Goal: Information Seeking & Learning: Learn about a topic

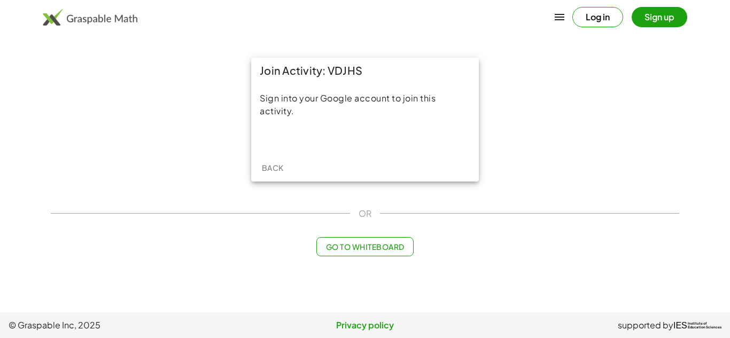
click at [195, 81] on div "Join Activity: VDJHS Sign into your Google account to join this activity. Back" at bounding box center [364, 119] width 641 height 137
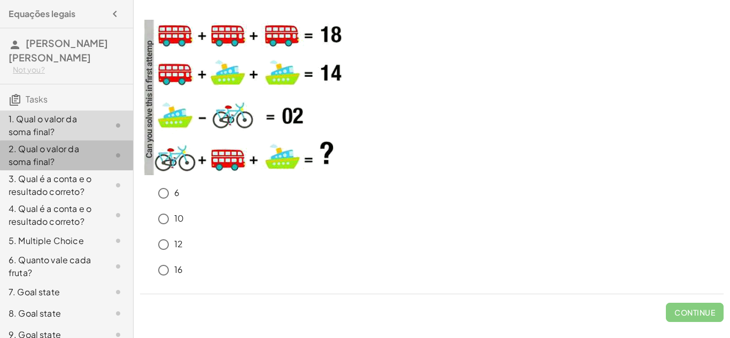
click at [28, 153] on div "2. Qual o valor da soma final?" at bounding box center [52, 156] width 86 height 26
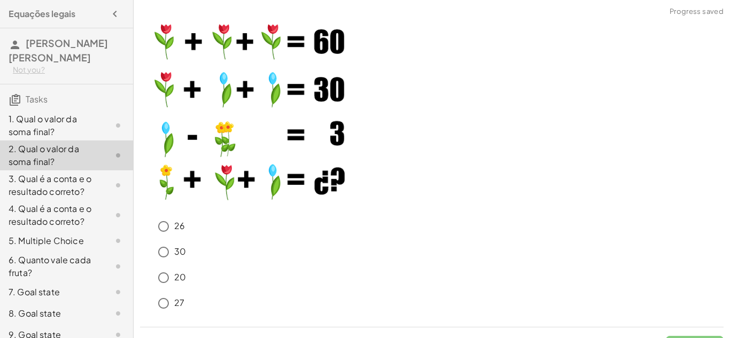
click at [41, 121] on div "1. Qual o valor da soma final?" at bounding box center [52, 126] width 86 height 26
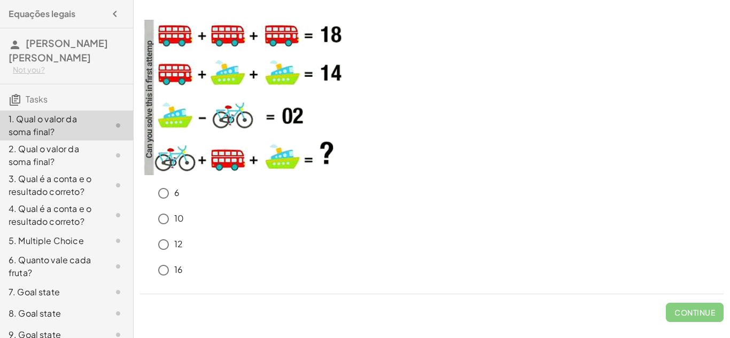
click at [281, 131] on img at bounding box center [247, 98] width 214 height 156
click at [218, 115] on img at bounding box center [247, 98] width 214 height 156
click at [224, 117] on img at bounding box center [247, 98] width 214 height 156
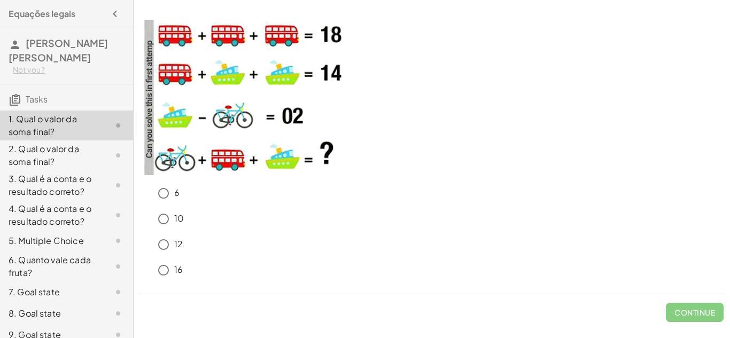
click at [224, 117] on img at bounding box center [247, 98] width 214 height 156
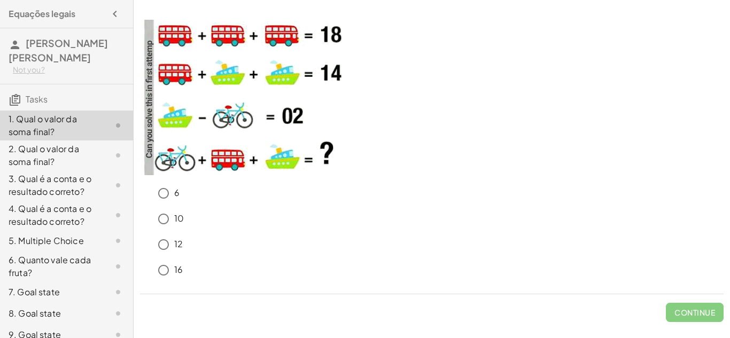
click at [223, 114] on img at bounding box center [247, 98] width 214 height 156
click at [730, 91] on div "6 10 12 16 Continue" at bounding box center [432, 170] width 597 height 315
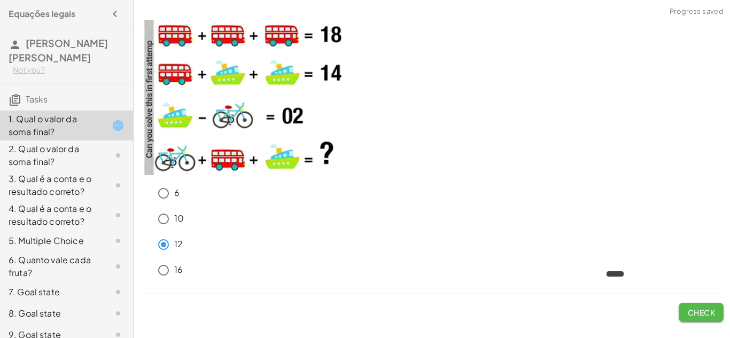
click at [702, 306] on button "Check" at bounding box center [701, 312] width 45 height 19
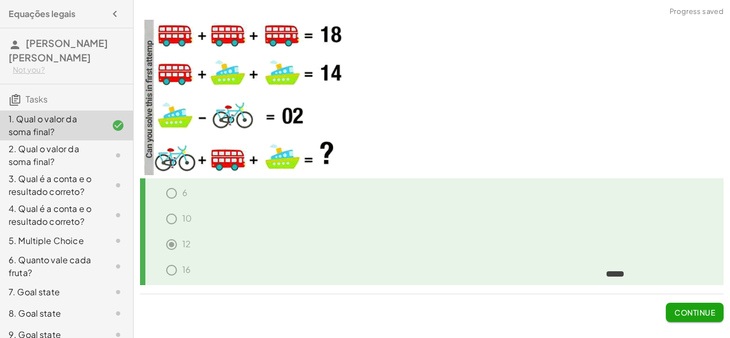
click at [699, 317] on button "Continue" at bounding box center [695, 312] width 58 height 19
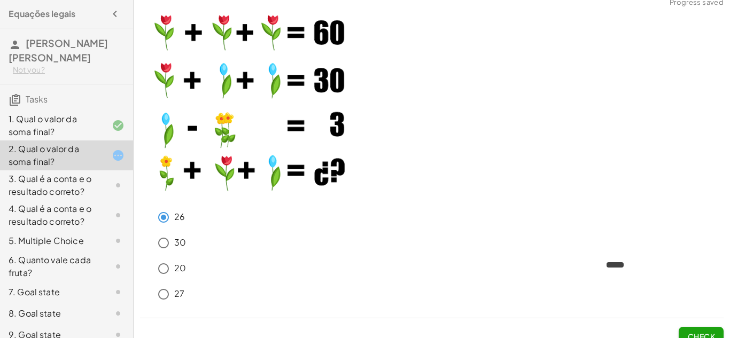
scroll to position [24, 0]
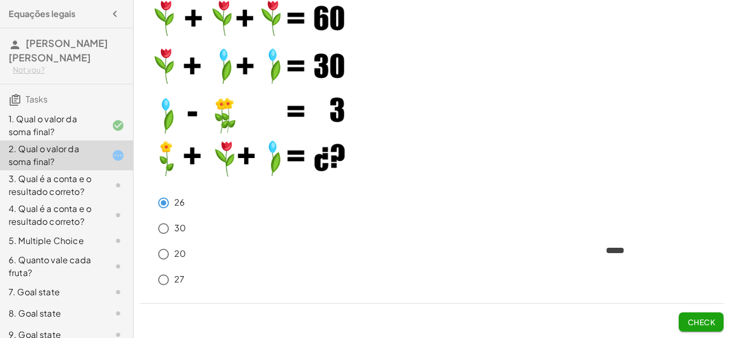
click at [715, 320] on span "Check" at bounding box center [701, 322] width 28 height 10
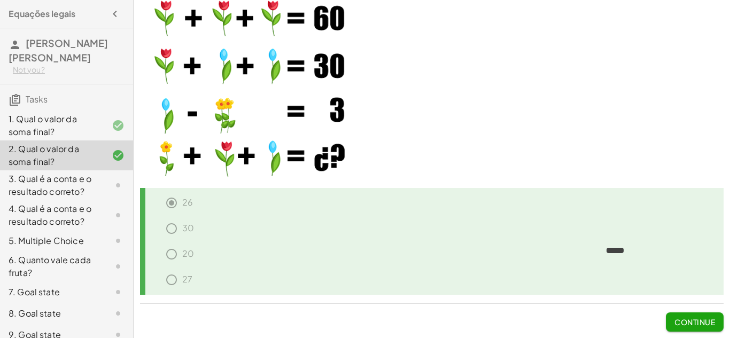
click at [711, 317] on span "Continue" at bounding box center [695, 322] width 41 height 10
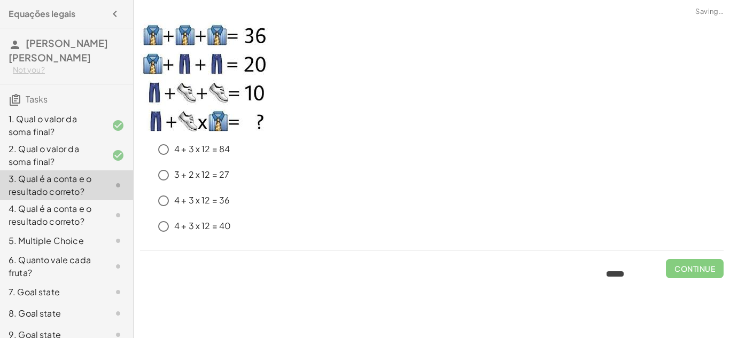
scroll to position [0, 0]
click at [704, 273] on span "Check" at bounding box center [701, 269] width 28 height 10
click at [693, 277] on button "Check" at bounding box center [701, 268] width 45 height 19
click at [685, 274] on button "Check" at bounding box center [701, 268] width 45 height 19
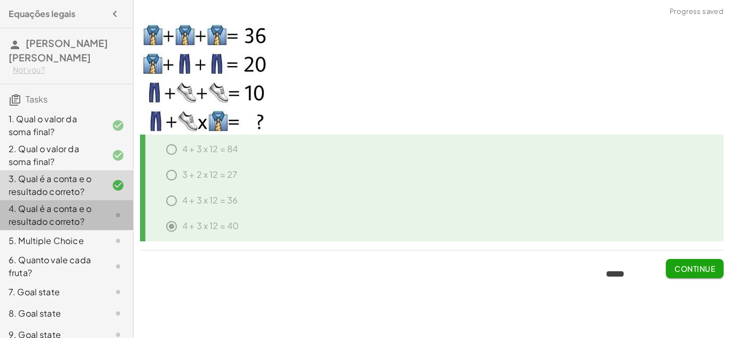
click at [90, 205] on div "4. Qual é a conta e o resultado correto?" at bounding box center [52, 216] width 86 height 26
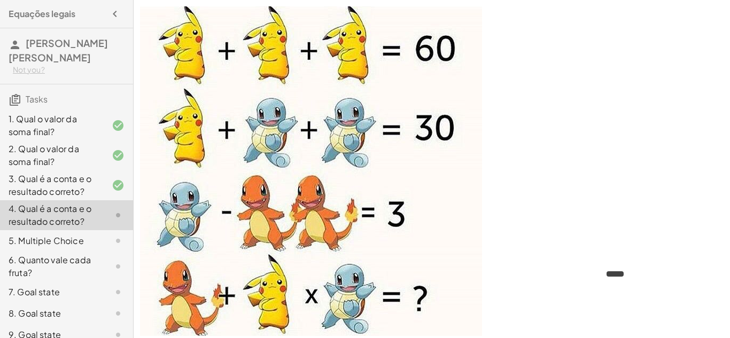
click at [199, 38] on img at bounding box center [311, 171] width 342 height 330
click at [397, 50] on img at bounding box center [311, 171] width 342 height 330
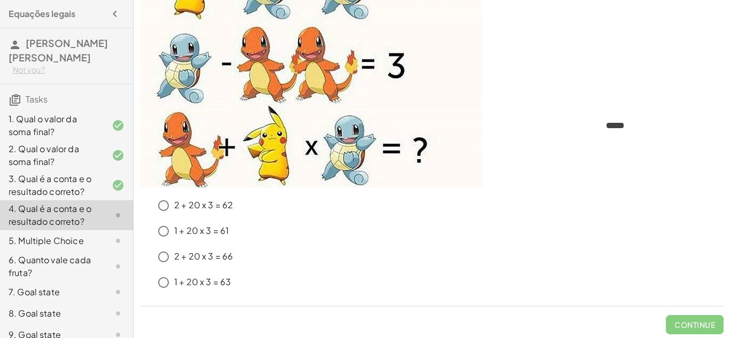
scroll to position [147, 0]
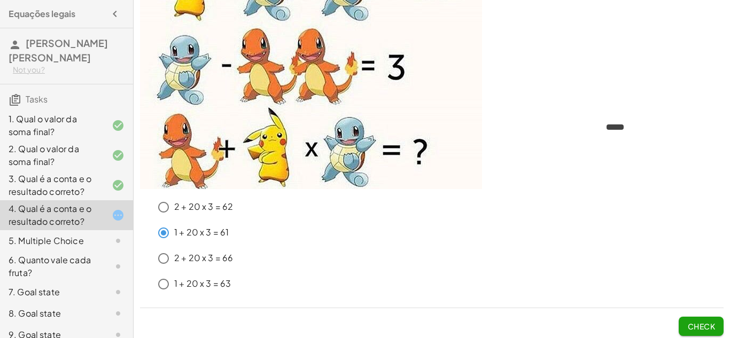
click at [707, 322] on span "Check" at bounding box center [701, 327] width 28 height 10
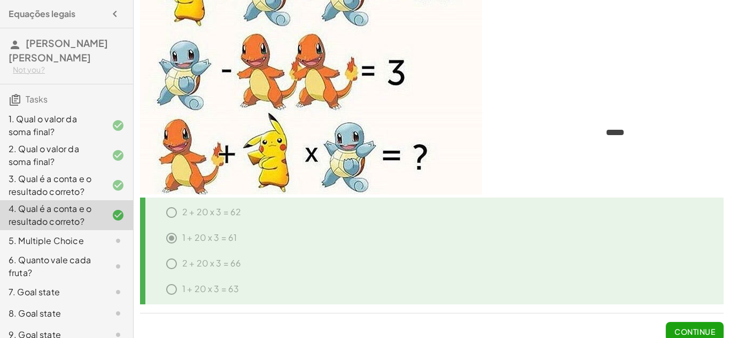
scroll to position [151, 0]
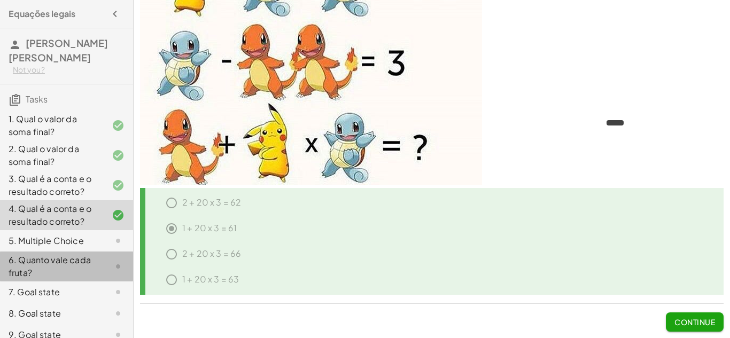
click at [49, 252] on div "6. Quanto vale cada fruta?" at bounding box center [66, 267] width 133 height 30
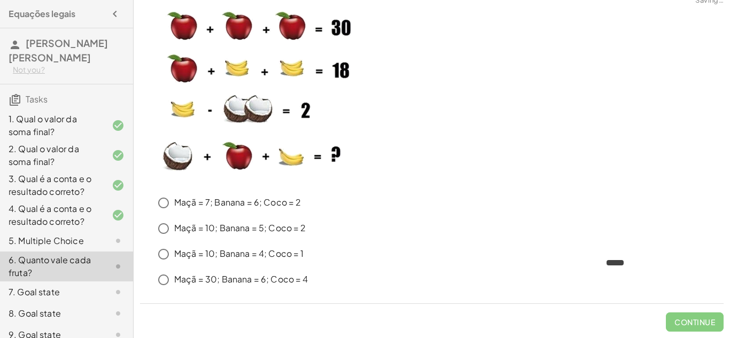
click at [47, 244] on div "5. Multiple Choice" at bounding box center [52, 241] width 86 height 13
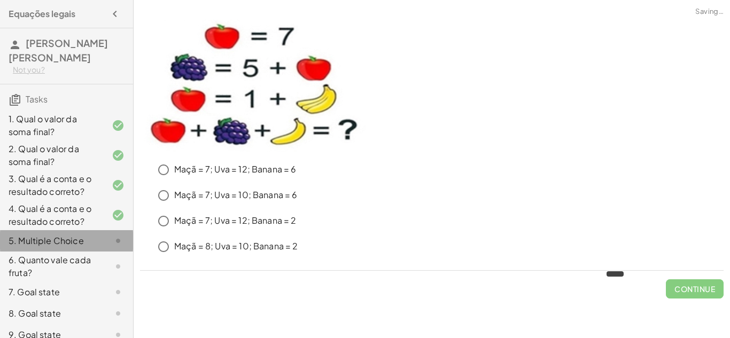
scroll to position [0, 0]
click at [191, 57] on img at bounding box center [253, 86] width 227 height 132
click at [193, 60] on img at bounding box center [253, 86] width 227 height 132
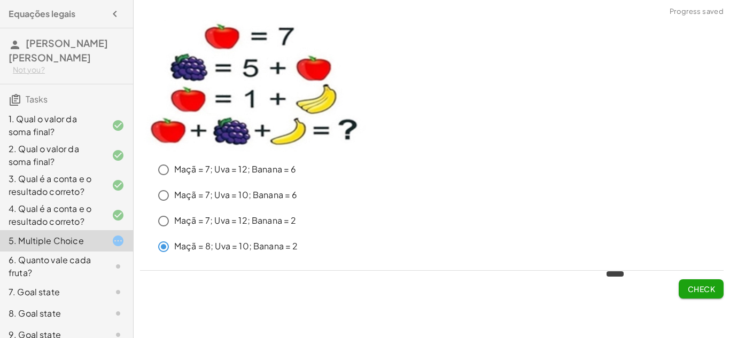
click at [680, 296] on button "Check" at bounding box center [701, 289] width 45 height 19
click at [695, 292] on span "Check" at bounding box center [701, 289] width 28 height 10
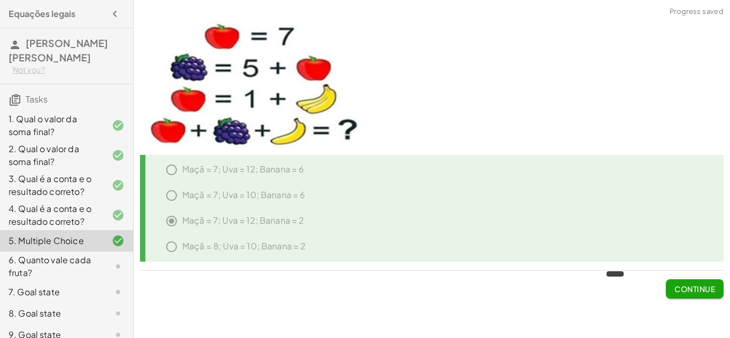
click at [55, 270] on div "6. Quanto vale cada fruta?" at bounding box center [52, 267] width 86 height 26
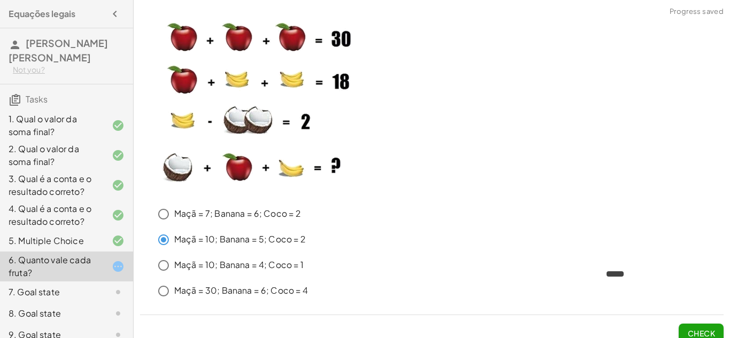
click at [684, 324] on button "Check" at bounding box center [701, 333] width 45 height 19
click at [720, 324] on button "Check" at bounding box center [701, 333] width 45 height 19
click at [688, 336] on span "Check" at bounding box center [701, 334] width 28 height 10
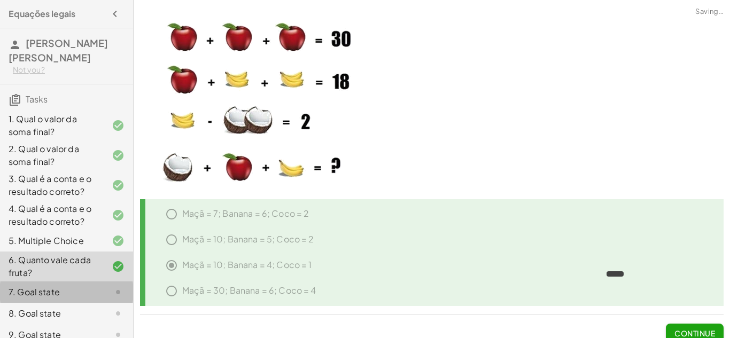
click at [98, 289] on div at bounding box center [110, 292] width 30 height 13
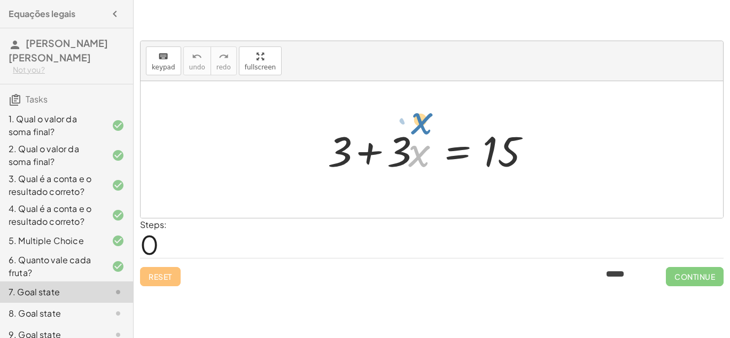
drag, startPoint x: 427, startPoint y: 157, endPoint x: 455, endPoint y: 124, distance: 43.2
click at [455, 124] on div at bounding box center [435, 149] width 227 height 55
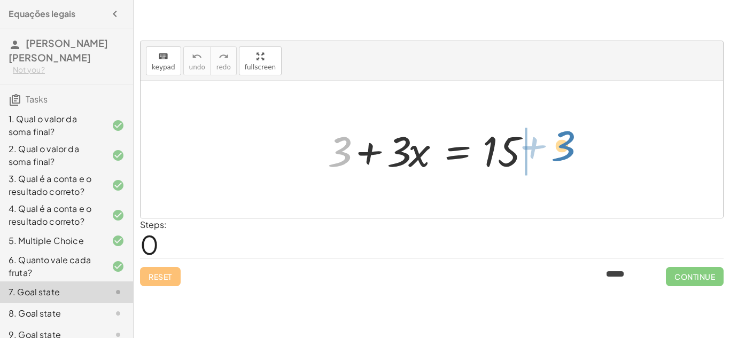
drag, startPoint x: 343, startPoint y: 146, endPoint x: 569, endPoint y: 142, distance: 226.7
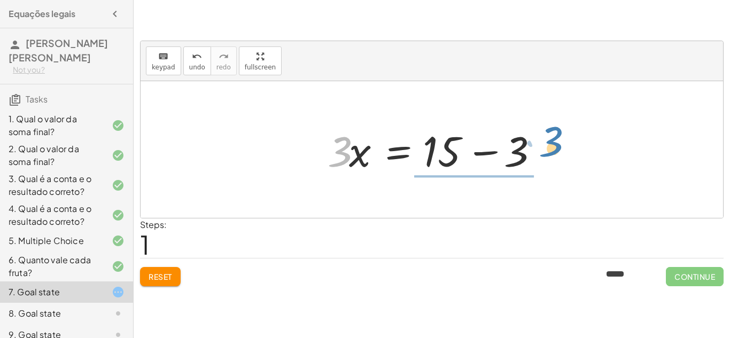
drag, startPoint x: 331, startPoint y: 156, endPoint x: 539, endPoint y: 142, distance: 208.4
click at [539, 142] on div at bounding box center [435, 149] width 227 height 55
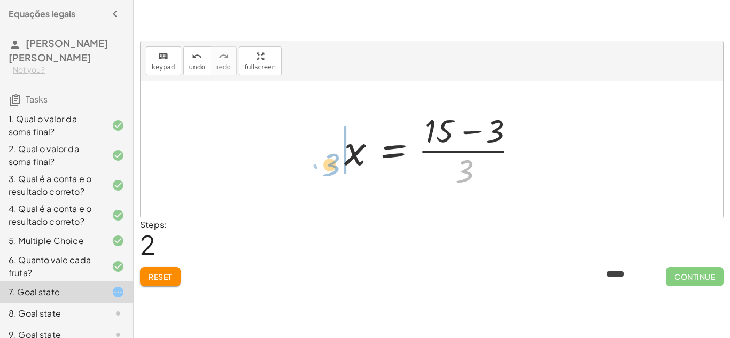
drag, startPoint x: 467, startPoint y: 180, endPoint x: 334, endPoint y: 174, distance: 133.8
click at [334, 174] on div "+ 3 + · 3 · x = 15 · 3 · x = + 15 − 3 · 3 3 · 3 x = 15 + − · ( )" at bounding box center [431, 150] width 207 height 88
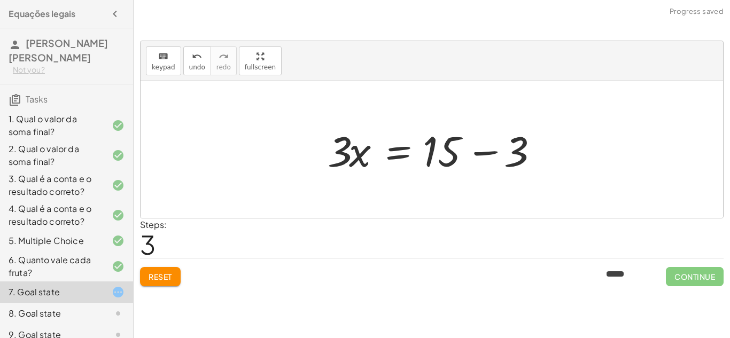
click at [446, 164] on div at bounding box center [435, 149] width 227 height 55
click at [491, 153] on div at bounding box center [435, 149] width 227 height 55
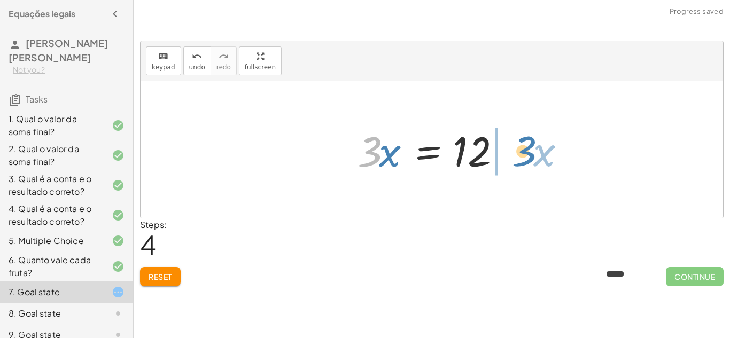
drag, startPoint x: 372, startPoint y: 165, endPoint x: 526, endPoint y: 164, distance: 154.5
click at [526, 164] on div "+ 3 + · 3 · x = 15 · 3 · x = + 15 − 3 x = · ( + 15 − 3 ) · 3 · 3 · x = + 15 − 3…" at bounding box center [432, 149] width 583 height 137
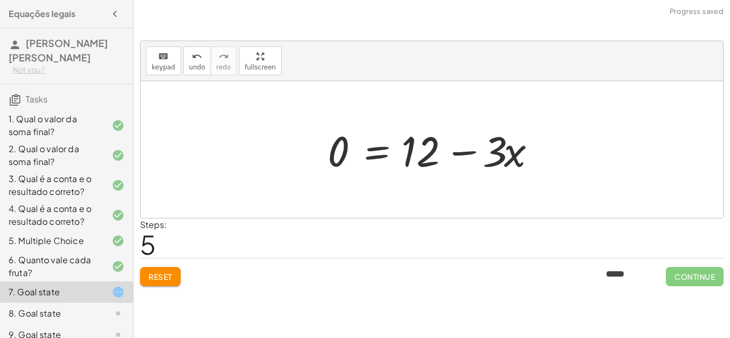
click at [461, 150] on div at bounding box center [435, 149] width 227 height 55
drag, startPoint x: 518, startPoint y: 159, endPoint x: 326, endPoint y: 159, distance: 191.9
click at [326, 159] on div at bounding box center [435, 149] width 227 height 55
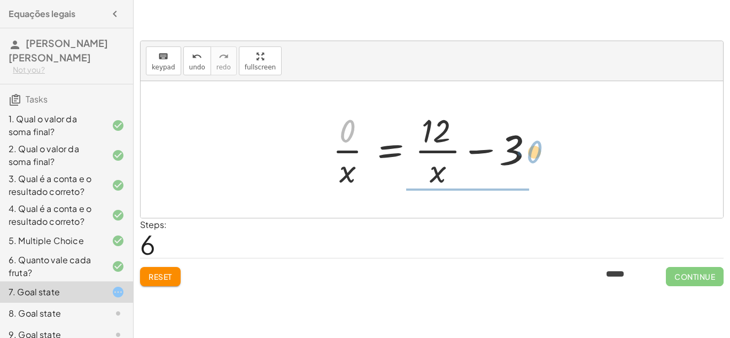
drag, startPoint x: 345, startPoint y: 140, endPoint x: 533, endPoint y: 160, distance: 189.3
click at [533, 160] on div at bounding box center [436, 150] width 218 height 82
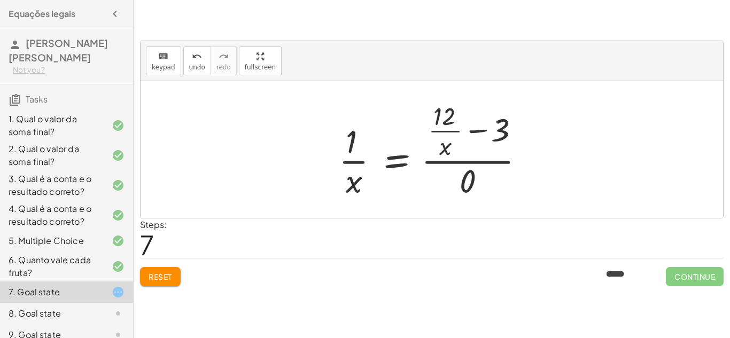
click at [151, 280] on span "Reset" at bounding box center [161, 277] width 24 height 10
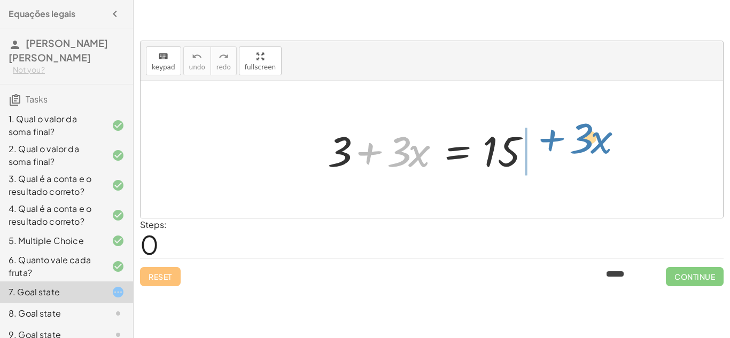
drag, startPoint x: 366, startPoint y: 154, endPoint x: 546, endPoint y: 142, distance: 180.5
click at [546, 142] on div at bounding box center [435, 149] width 227 height 55
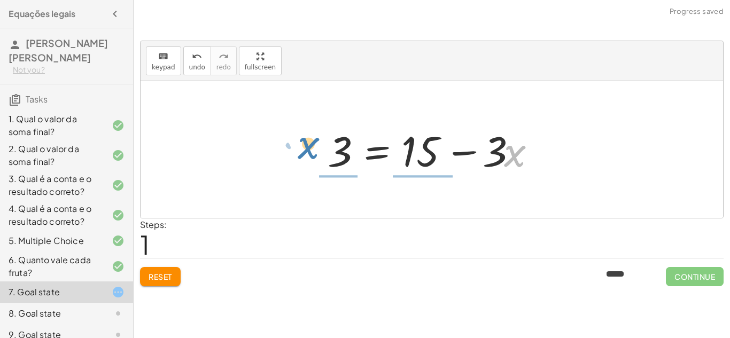
drag, startPoint x: 518, startPoint y: 160, endPoint x: 313, endPoint y: 154, distance: 205.3
click at [313, 154] on div "+ 3 + · 3 · x = 15 · x − · 3 3 · 3 · x = 15 + −" at bounding box center [432, 150] width 241 height 60
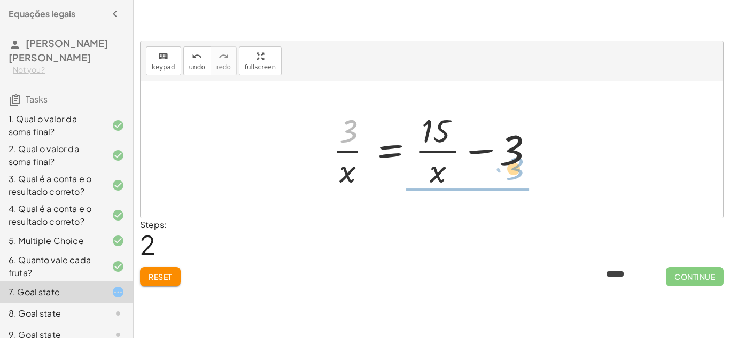
drag, startPoint x: 354, startPoint y: 129, endPoint x: 518, endPoint y: 168, distance: 168.7
click at [518, 168] on div at bounding box center [436, 150] width 218 height 82
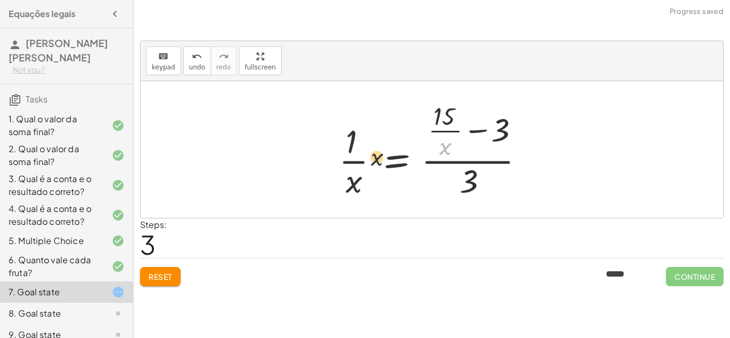
drag, startPoint x: 450, startPoint y: 151, endPoint x: 312, endPoint y: 174, distance: 139.8
click at [153, 275] on span "Reset" at bounding box center [161, 277] width 24 height 10
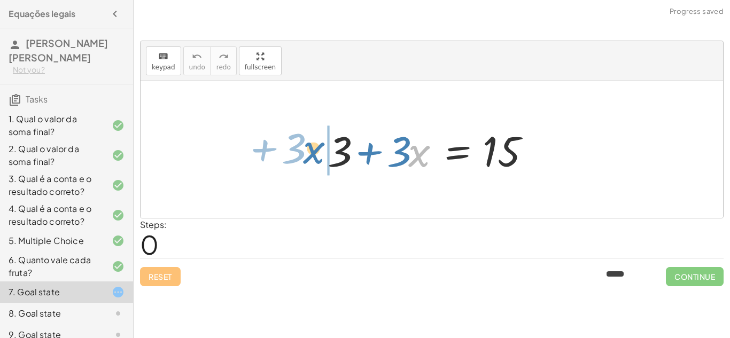
drag, startPoint x: 423, startPoint y: 153, endPoint x: 319, endPoint y: 150, distance: 104.8
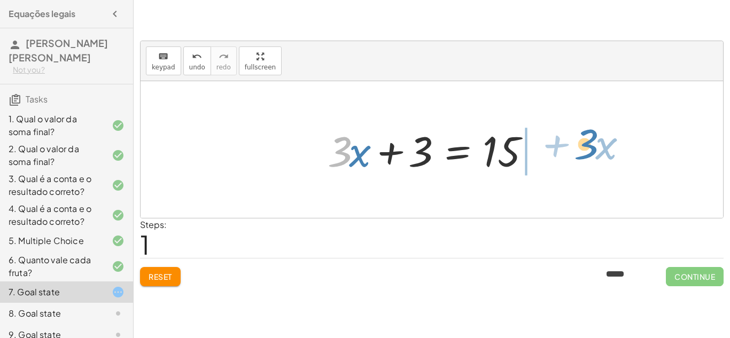
drag, startPoint x: 342, startPoint y: 153, endPoint x: 587, endPoint y: 146, distance: 245.4
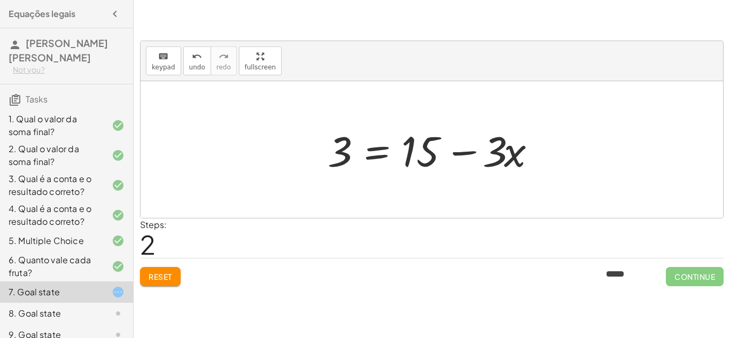
click at [180, 270] on button "Reset" at bounding box center [160, 276] width 41 height 19
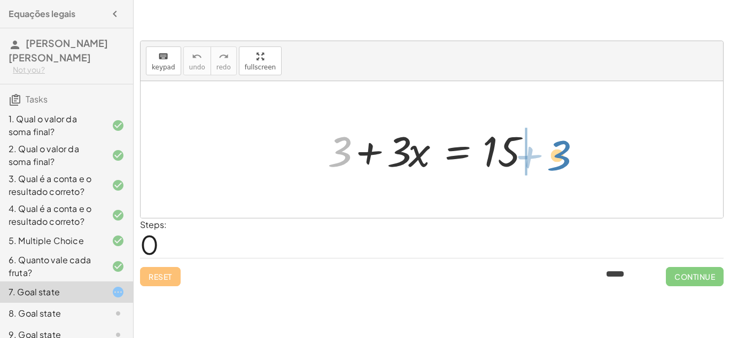
drag, startPoint x: 348, startPoint y: 162, endPoint x: 577, endPoint y: 163, distance: 228.2
click at [577, 163] on div "+ 3 + 3 + · 3 · x = 15" at bounding box center [432, 149] width 583 height 137
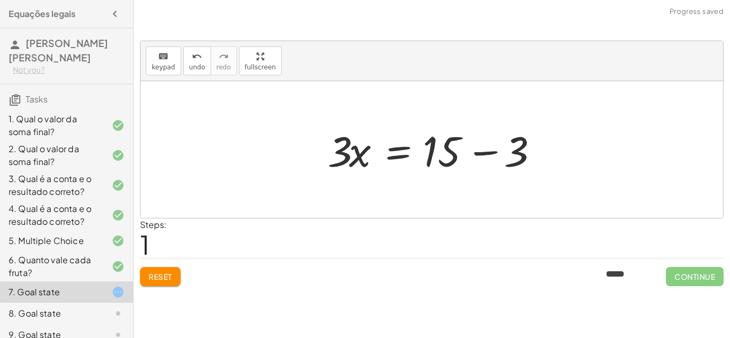
click at [485, 154] on div at bounding box center [435, 149] width 227 height 55
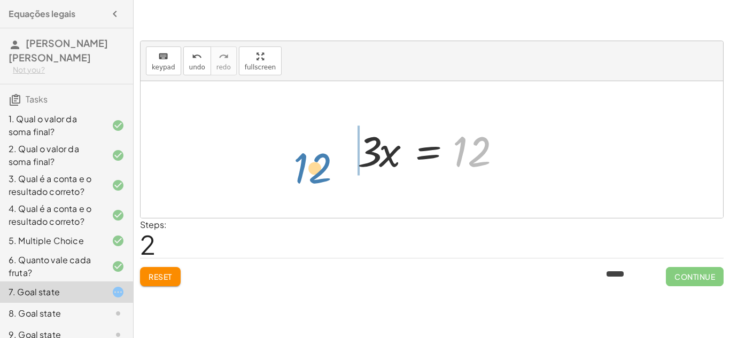
drag, startPoint x: 466, startPoint y: 144, endPoint x: 306, endPoint y: 160, distance: 160.0
click at [306, 160] on div "+ 3 + · 3 · x = 15 · 3 · x = + 15 − 3 12 · 3 · x = 12" at bounding box center [432, 149] width 583 height 137
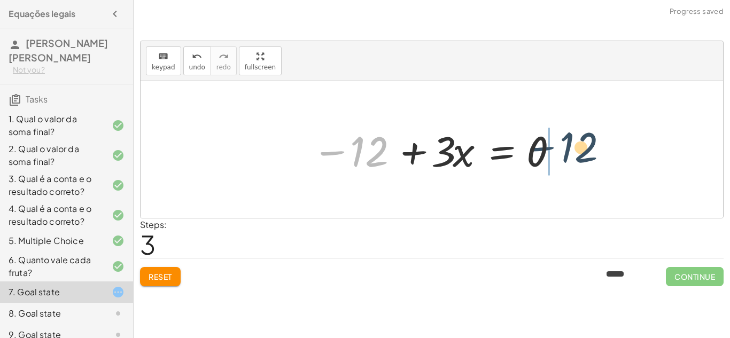
drag, startPoint x: 350, startPoint y: 148, endPoint x: 578, endPoint y: 141, distance: 228.9
click at [578, 141] on div "+ 3 + · 3 · x = 15 · 3 · x = + 15 − 3 · 3 · x = 12 − 12 · 3 · x = 12 − + 0" at bounding box center [432, 149] width 583 height 137
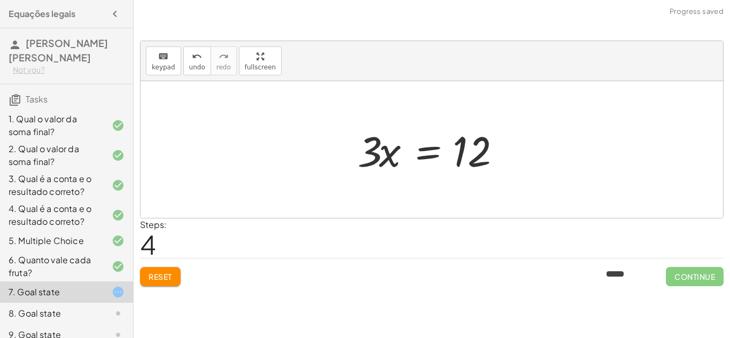
click at [359, 153] on div at bounding box center [435, 149] width 167 height 55
drag, startPoint x: 368, startPoint y: 156, endPoint x: 461, endPoint y: 118, distance: 100.0
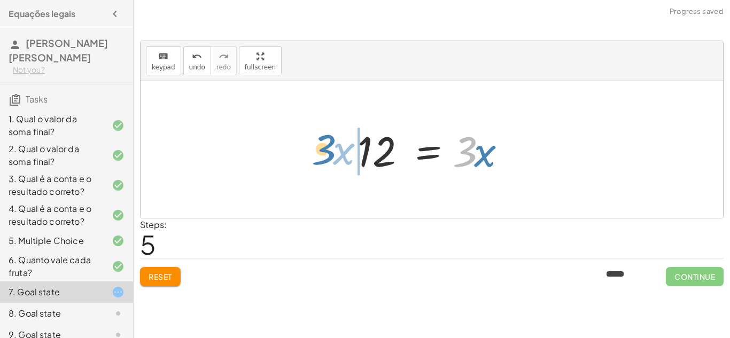
drag, startPoint x: 466, startPoint y: 151, endPoint x: 326, endPoint y: 149, distance: 140.1
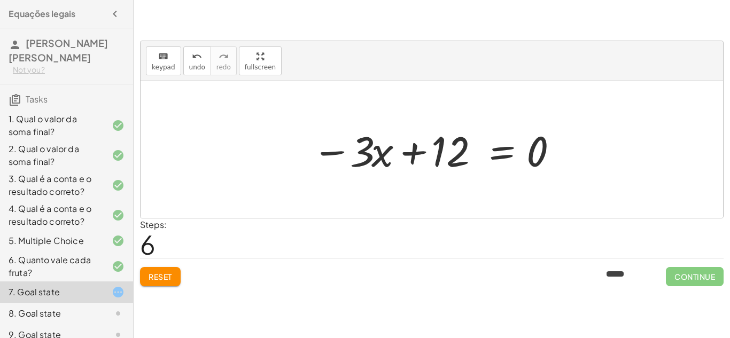
click at [141, 283] on button "Reset" at bounding box center [160, 276] width 41 height 19
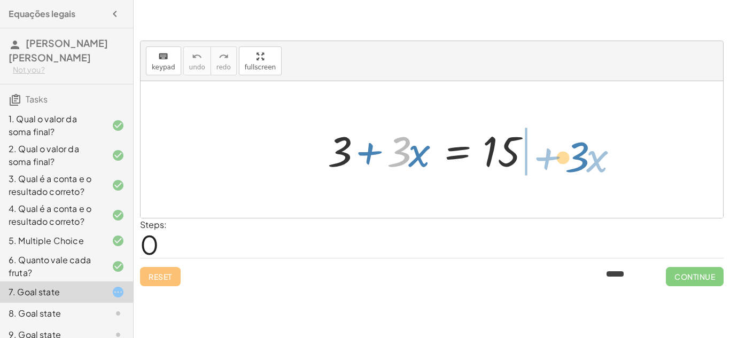
drag, startPoint x: 404, startPoint y: 153, endPoint x: 580, endPoint y: 160, distance: 177.1
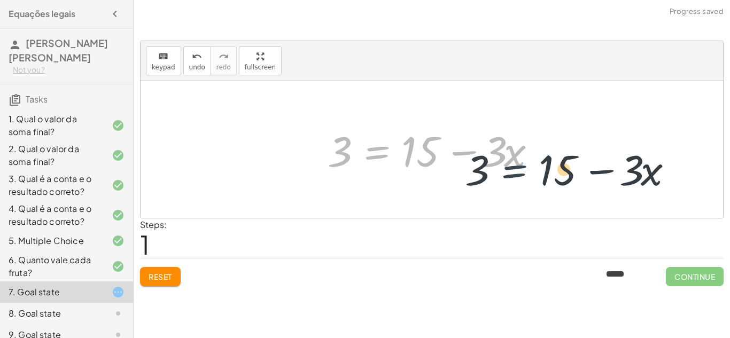
drag, startPoint x: 353, startPoint y: 146, endPoint x: 493, endPoint y: 165, distance: 141.9
click at [493, 165] on div at bounding box center [435, 149] width 227 height 55
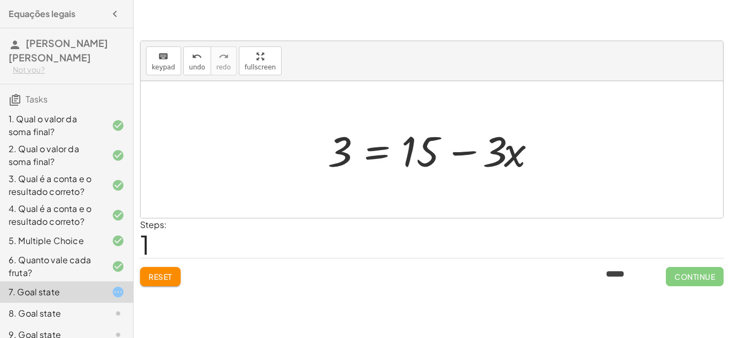
click at [156, 284] on button "Reset" at bounding box center [160, 276] width 41 height 19
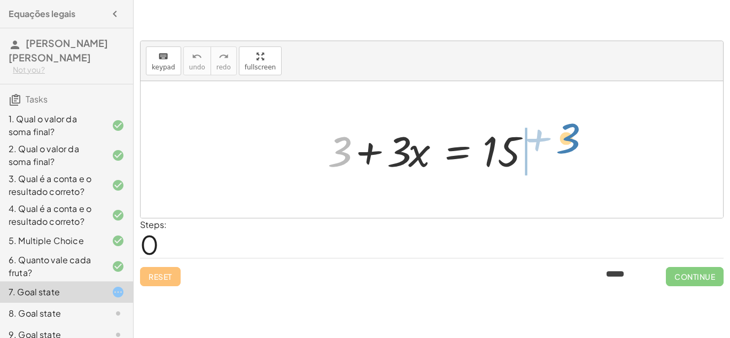
drag, startPoint x: 348, startPoint y: 154, endPoint x: 576, endPoint y: 142, distance: 228.1
click at [576, 142] on div "+ 3 + 3 + · 3 · x = 15" at bounding box center [432, 149] width 583 height 137
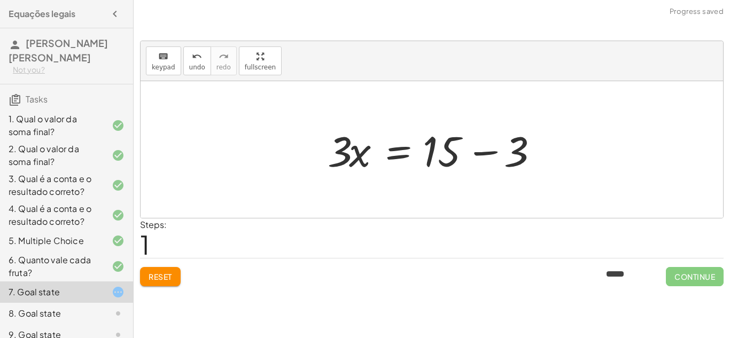
click at [511, 151] on div at bounding box center [435, 149] width 227 height 55
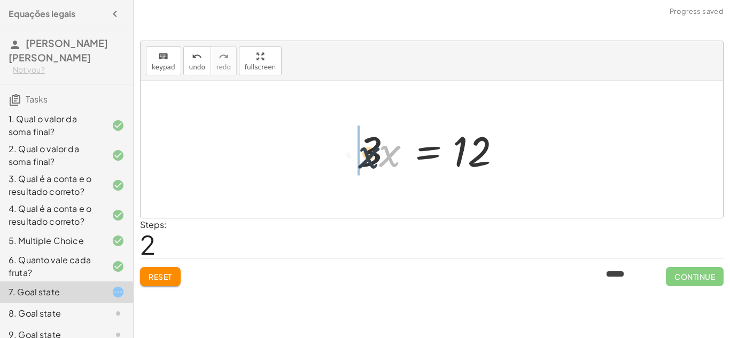
drag, startPoint x: 386, startPoint y: 152, endPoint x: 364, endPoint y: 154, distance: 22.5
click at [364, 154] on div at bounding box center [435, 149] width 167 height 55
drag, startPoint x: 396, startPoint y: 146, endPoint x: 517, endPoint y: 142, distance: 121.4
click at [517, 142] on div at bounding box center [435, 149] width 167 height 55
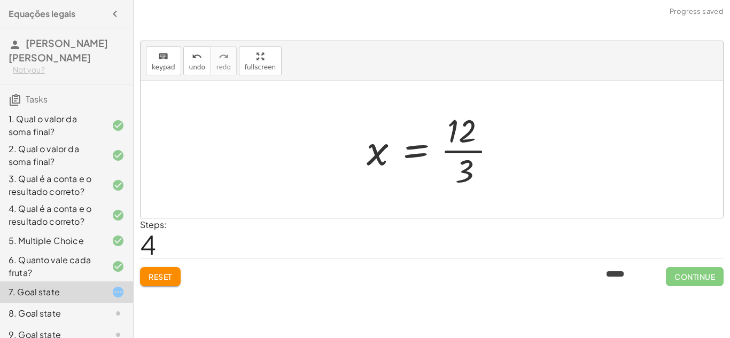
click at [468, 152] on div at bounding box center [435, 150] width 149 height 82
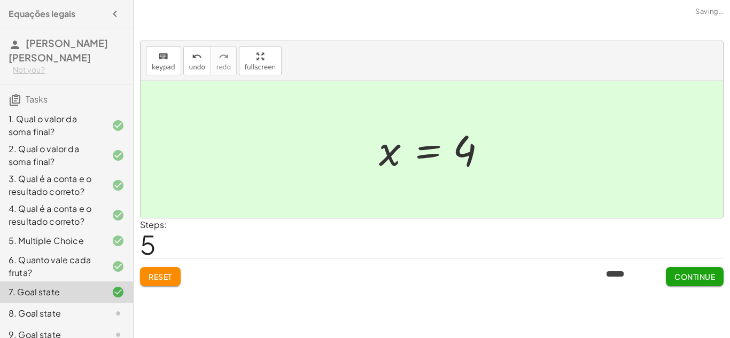
click at [713, 270] on button "Continue" at bounding box center [695, 276] width 58 height 19
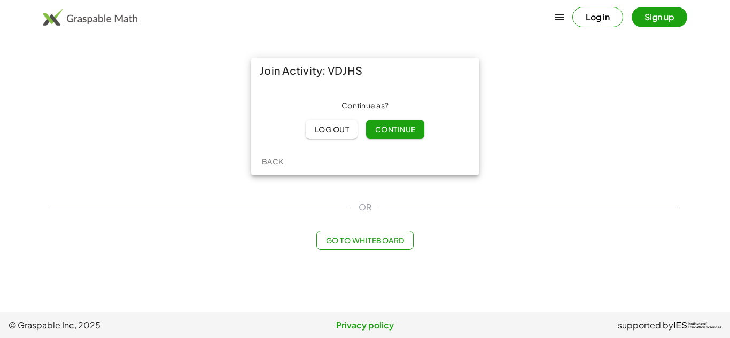
click at [400, 127] on span "Continue" at bounding box center [395, 130] width 41 height 10
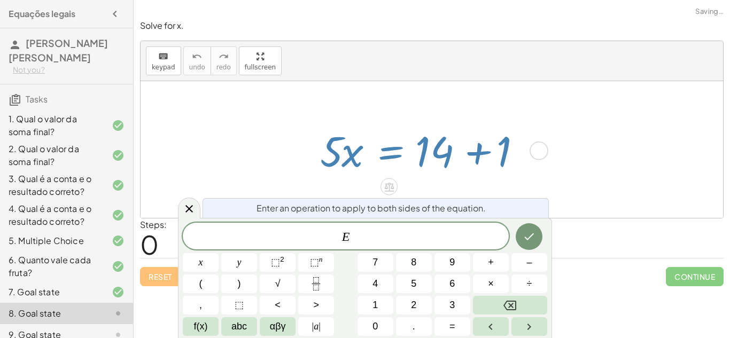
scroll to position [1, 0]
click at [184, 208] on icon at bounding box center [189, 209] width 13 height 13
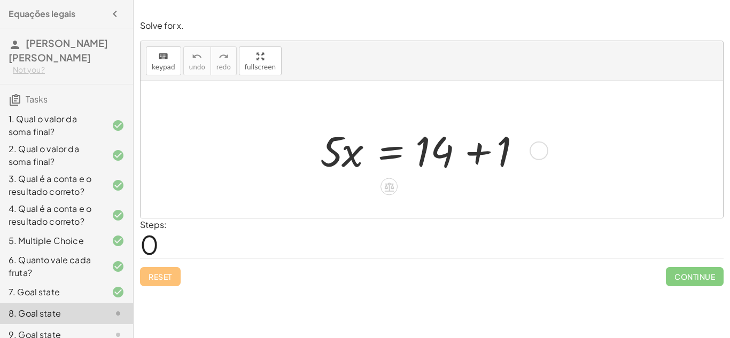
click at [465, 155] on div at bounding box center [428, 149] width 227 height 55
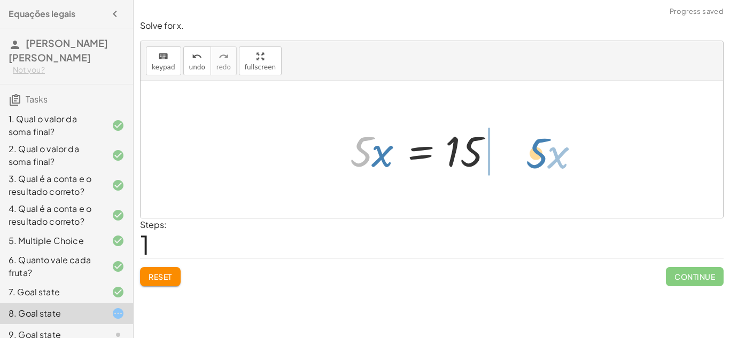
drag, startPoint x: 356, startPoint y: 161, endPoint x: 524, endPoint y: 164, distance: 168.4
click at [524, 164] on div "· 5 · x = + 14 + 1 · 5 · x · 5 · x = 15" at bounding box center [432, 150] width 196 height 60
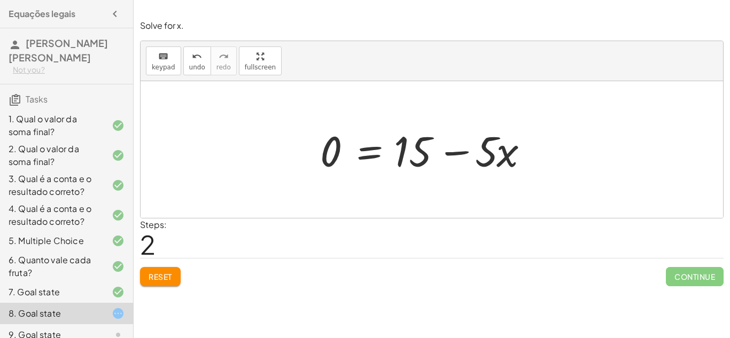
click at [149, 282] on button "Reset" at bounding box center [160, 276] width 41 height 19
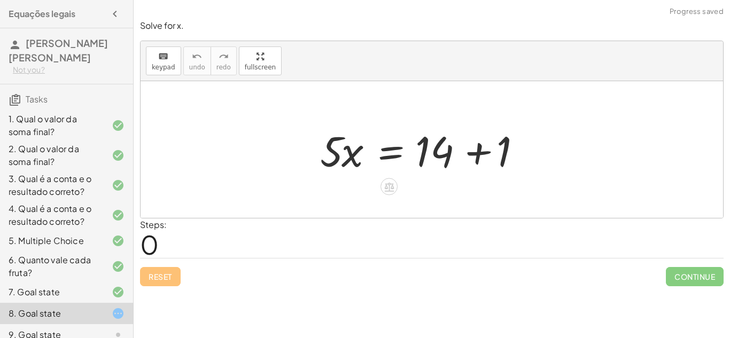
click at [441, 142] on div at bounding box center [428, 149] width 227 height 55
click at [459, 152] on div at bounding box center [428, 149] width 227 height 55
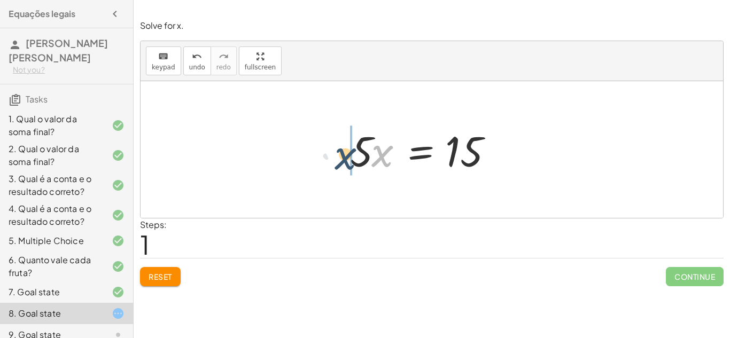
drag, startPoint x: 379, startPoint y: 159, endPoint x: 362, endPoint y: 165, distance: 18.1
click at [338, 162] on div "· 5 · x = + 14 + 1 · x · 5 · x = 15" at bounding box center [432, 150] width 196 height 60
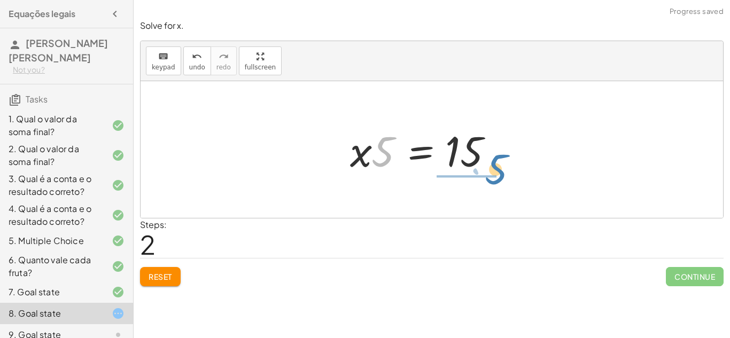
drag, startPoint x: 384, startPoint y: 157, endPoint x: 497, endPoint y: 180, distance: 114.6
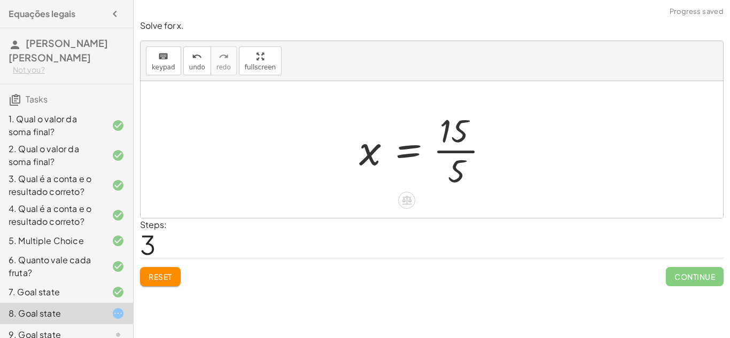
click at [444, 135] on div at bounding box center [428, 150] width 149 height 82
click at [453, 145] on div at bounding box center [428, 150] width 149 height 82
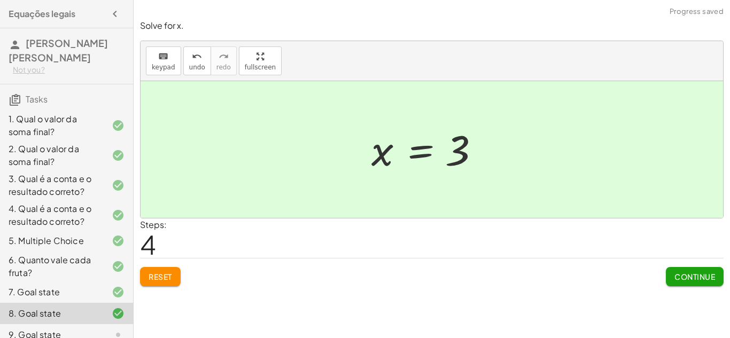
click at [664, 274] on div "Reset Continue" at bounding box center [432, 272] width 584 height 28
click at [678, 277] on span "Continue" at bounding box center [695, 277] width 41 height 10
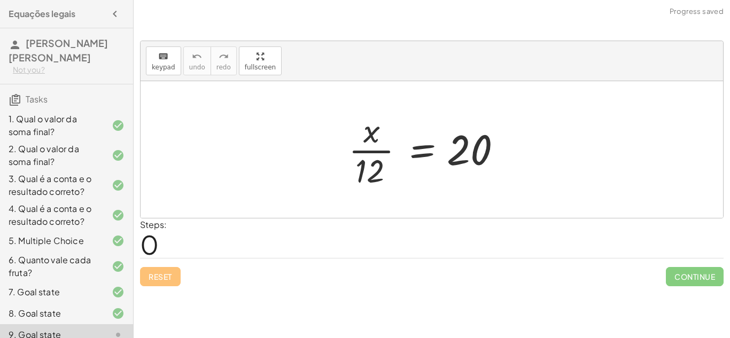
click at [362, 152] on div at bounding box center [428, 150] width 171 height 82
drag, startPoint x: 369, startPoint y: 138, endPoint x: 339, endPoint y: 167, distance: 41.2
click at [339, 167] on div "· x · x · 12 = 20" at bounding box center [431, 150] width 199 height 88
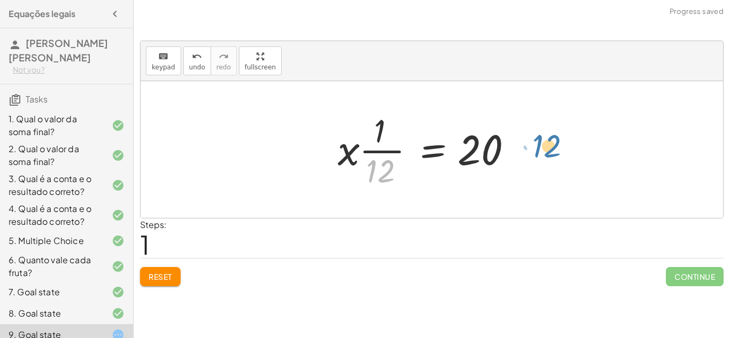
drag, startPoint x: 389, startPoint y: 167, endPoint x: 556, endPoint y: 143, distance: 168.5
click at [556, 143] on div "· x · 12 = 20 · 12 · x · 12 = 20 · · 1" at bounding box center [432, 149] width 583 height 137
drag, startPoint x: 369, startPoint y: 171, endPoint x: 500, endPoint y: 162, distance: 131.3
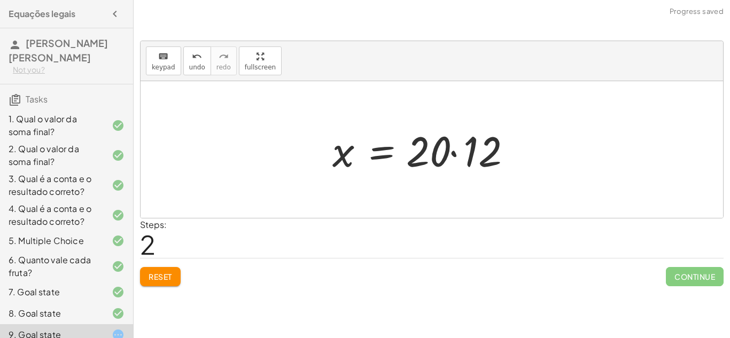
click at [455, 158] on div at bounding box center [428, 149] width 203 height 55
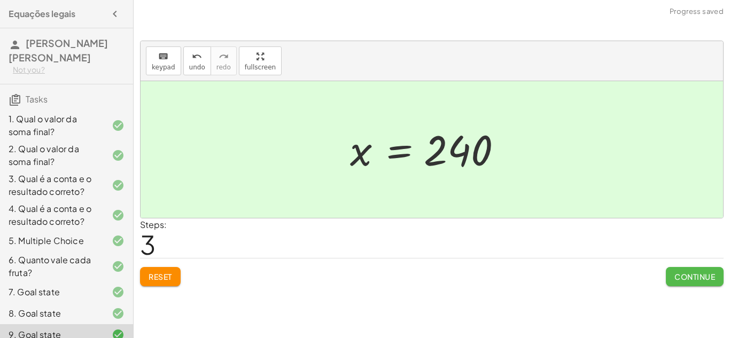
click at [666, 274] on button "Continue" at bounding box center [695, 276] width 58 height 19
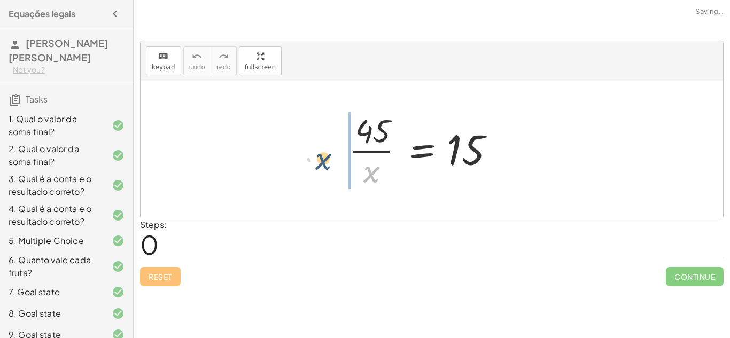
drag, startPoint x: 369, startPoint y: 175, endPoint x: 321, endPoint y: 162, distance: 49.8
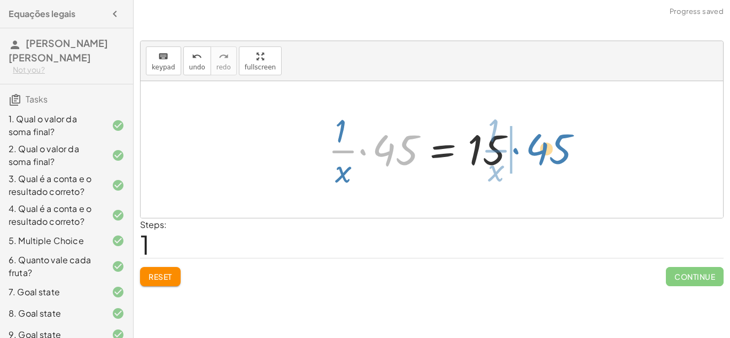
drag, startPoint x: 393, startPoint y: 146, endPoint x: 546, endPoint y: 145, distance: 153.4
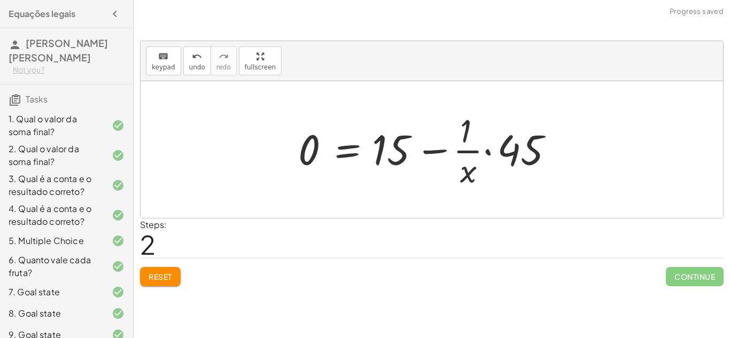
click at [168, 281] on span "Reset" at bounding box center [161, 277] width 24 height 10
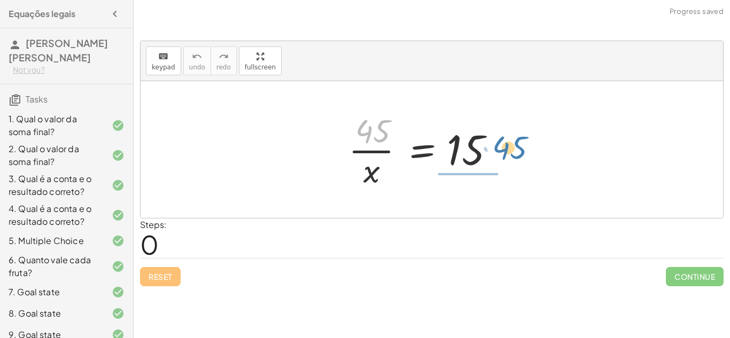
drag, startPoint x: 383, startPoint y: 126, endPoint x: 520, endPoint y: 143, distance: 137.4
click at [520, 143] on div "· 45 · 45 · x = 15" at bounding box center [431, 150] width 199 height 88
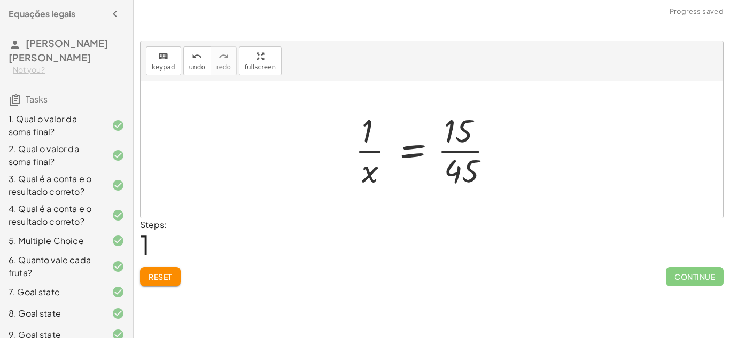
click at [455, 150] on div at bounding box center [429, 150] width 158 height 82
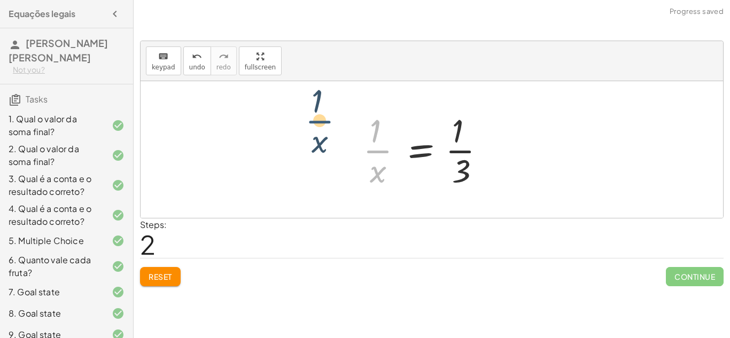
drag, startPoint x: 383, startPoint y: 156, endPoint x: 327, endPoint y: 127, distance: 63.1
click at [327, 127] on div "· 45 · x = 15 · 1 · x = · 15 · 45 · 1 · x = · [DATE] · 1 · x · x = · 1 · 3 · 1" at bounding box center [432, 149] width 583 height 137
click at [149, 280] on span "Reset" at bounding box center [161, 277] width 24 height 10
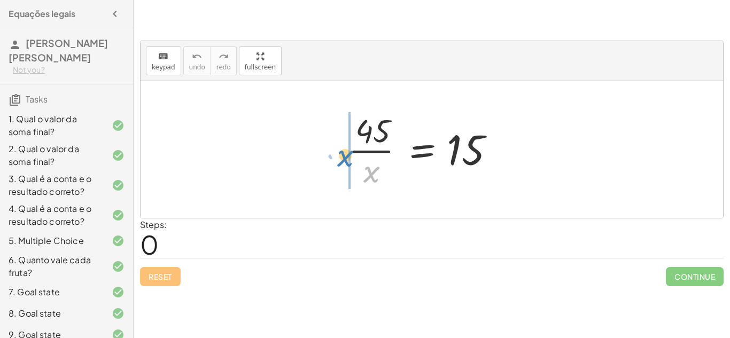
drag, startPoint x: 370, startPoint y: 182, endPoint x: 342, endPoint y: 166, distance: 32.6
click at [342, 166] on div "· x · 45 · x = 15" at bounding box center [431, 150] width 199 height 88
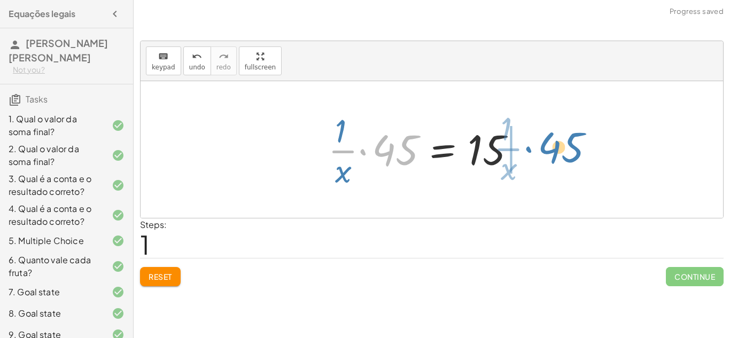
drag, startPoint x: 394, startPoint y: 146, endPoint x: 554, endPoint y: 144, distance: 160.4
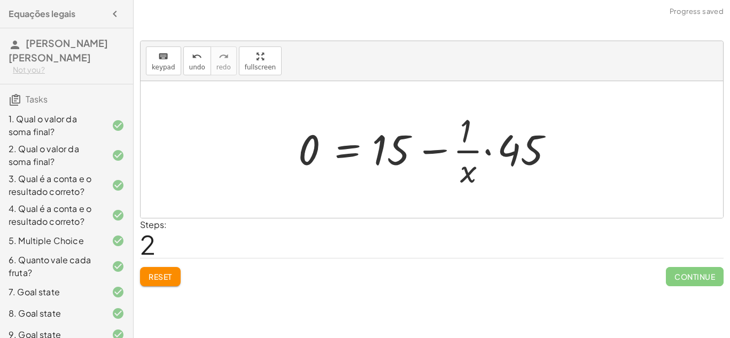
click at [167, 278] on span "Reset" at bounding box center [161, 277] width 24 height 10
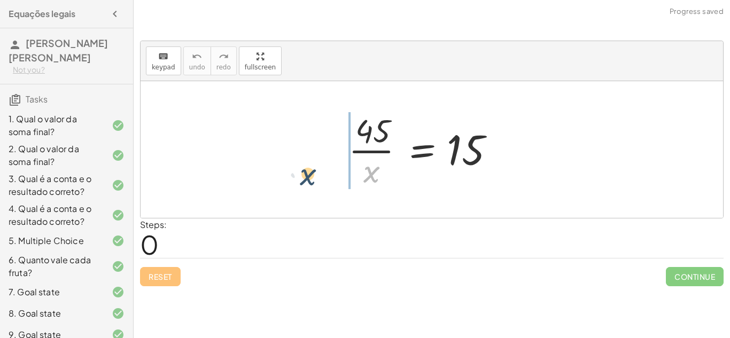
drag, startPoint x: 375, startPoint y: 172, endPoint x: 315, endPoint y: 174, distance: 60.4
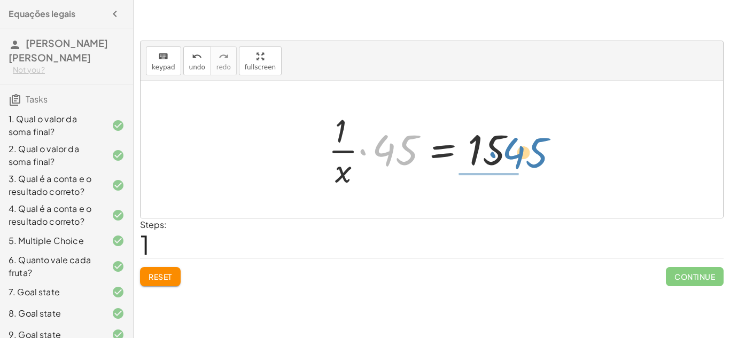
drag, startPoint x: 384, startPoint y: 142, endPoint x: 514, endPoint y: 144, distance: 129.9
click at [514, 144] on div at bounding box center [429, 150] width 212 height 82
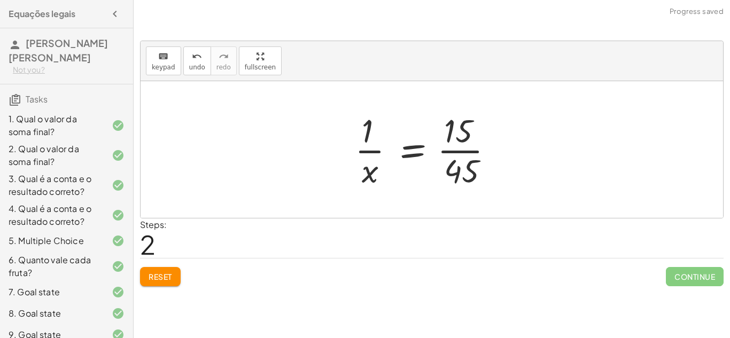
click at [470, 151] on div at bounding box center [429, 150] width 158 height 82
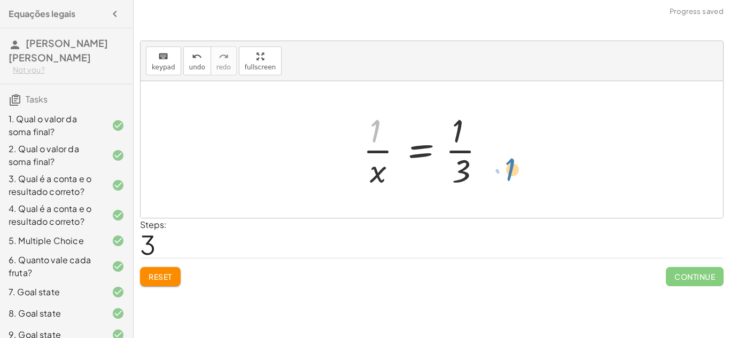
drag, startPoint x: 370, startPoint y: 132, endPoint x: 505, endPoint y: 171, distance: 140.6
click at [505, 171] on div "· 45 · x = 15 · · 1 · x · 45 = 15 · 1 · x = · 15 · 45 · 1 · x = · [DATE] · 1 x …" at bounding box center [432, 150] width 170 height 88
drag, startPoint x: 380, startPoint y: 176, endPoint x: 344, endPoint y: 153, distance: 42.4
drag, startPoint x: 373, startPoint y: 125, endPoint x: 469, endPoint y: 150, distance: 98.9
click at [469, 150] on div at bounding box center [429, 150] width 142 height 82
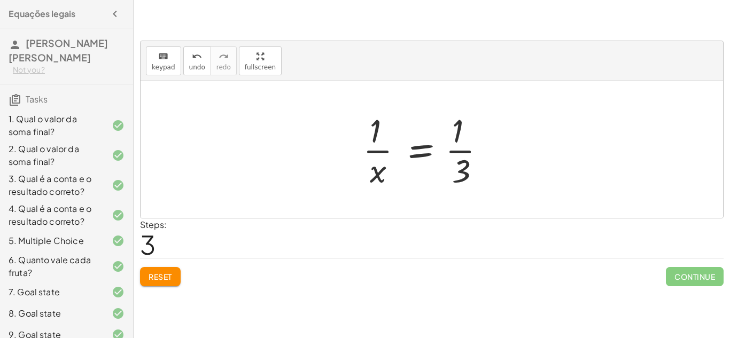
click at [467, 156] on div at bounding box center [429, 150] width 142 height 82
click at [466, 155] on div at bounding box center [429, 150] width 142 height 82
click at [375, 161] on div at bounding box center [429, 150] width 142 height 82
drag, startPoint x: 377, startPoint y: 131, endPoint x: 365, endPoint y: 196, distance: 65.7
click at [365, 196] on div "· 45 · x = 15 · · 1 · x · 45 = 15 · 1 · x = · 15 · 45 · 1 · x = · [DATE] · 1 · …" at bounding box center [432, 149] width 583 height 137
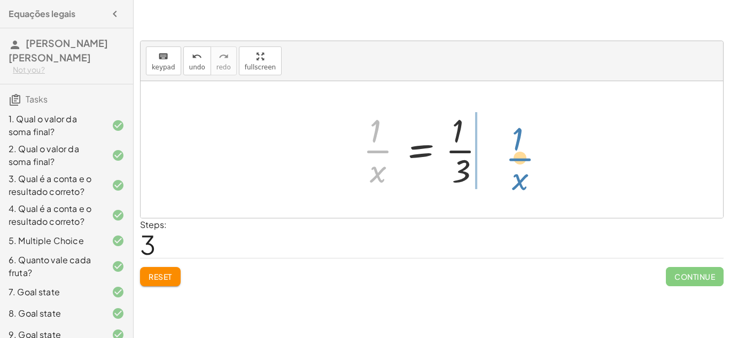
drag, startPoint x: 379, startPoint y: 150, endPoint x: 516, endPoint y: 157, distance: 137.0
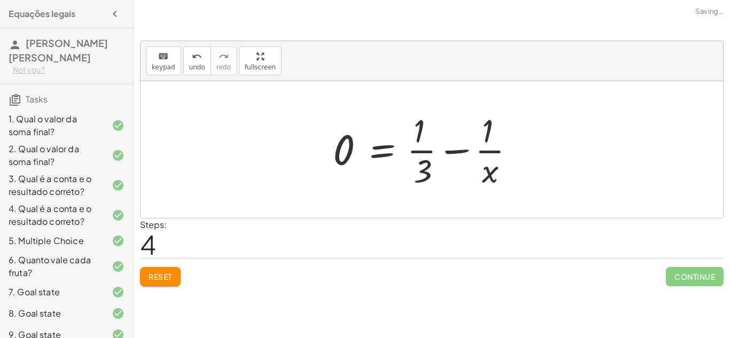
click at [448, 158] on div at bounding box center [429, 150] width 202 height 82
click at [448, 152] on div at bounding box center [429, 150] width 202 height 82
click at [153, 275] on span "Reset" at bounding box center [161, 277] width 24 height 10
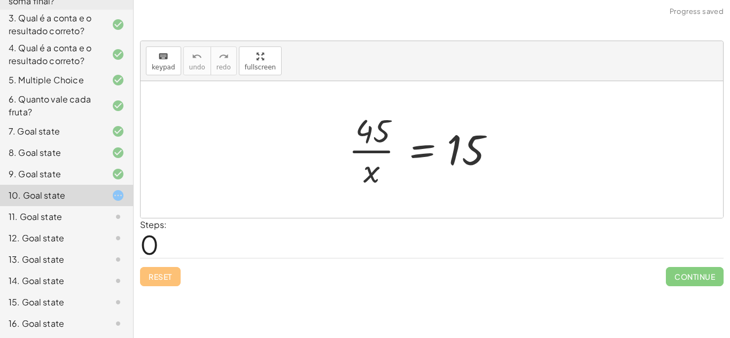
scroll to position [161, 0]
drag, startPoint x: 372, startPoint y: 171, endPoint x: 527, endPoint y: 153, distance: 156.0
drag, startPoint x: 371, startPoint y: 169, endPoint x: 482, endPoint y: 156, distance: 111.0
click at [482, 156] on div at bounding box center [428, 150] width 171 height 82
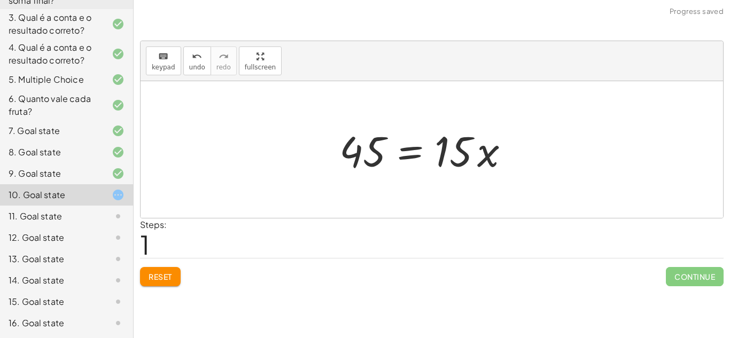
click at [452, 152] on div at bounding box center [428, 149] width 189 height 55
drag, startPoint x: 371, startPoint y: 160, endPoint x: 528, endPoint y: 166, distance: 157.3
click at [528, 166] on div "· 45 · x = 15 45 45 · x = 15 ·" at bounding box center [431, 150] width 217 height 60
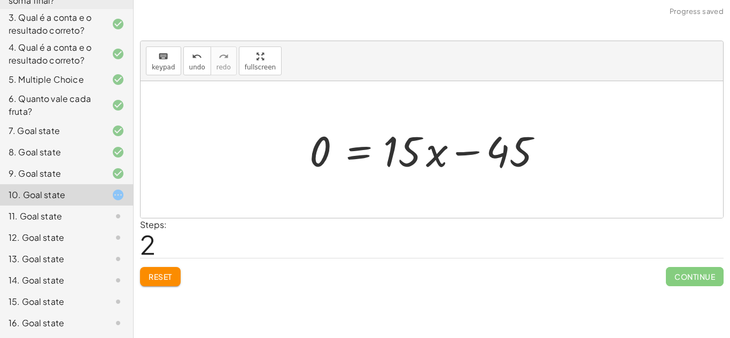
click at [479, 153] on div at bounding box center [428, 149] width 249 height 55
drag, startPoint x: 439, startPoint y: 156, endPoint x: 323, endPoint y: 155, distance: 115.5
click at [323, 155] on div at bounding box center [428, 149] width 249 height 55
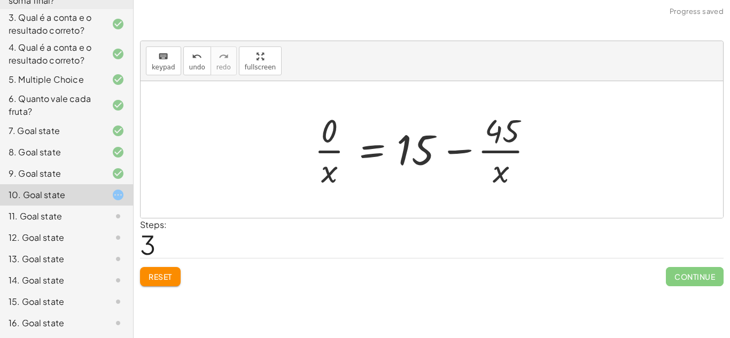
click at [448, 150] on div at bounding box center [428, 150] width 239 height 82
click at [171, 281] on span "Reset" at bounding box center [161, 277] width 24 height 10
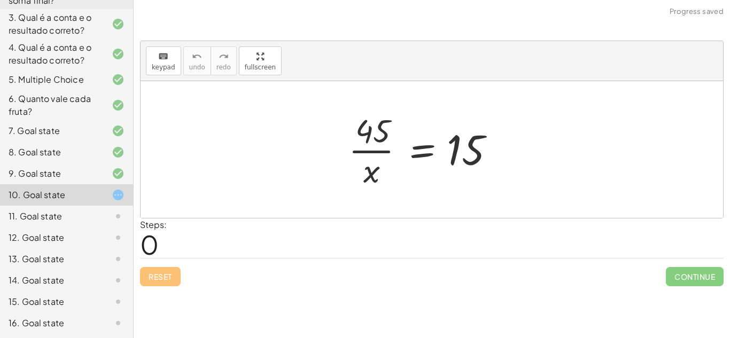
click at [112, 223] on div "11. Goal state" at bounding box center [66, 216] width 133 height 21
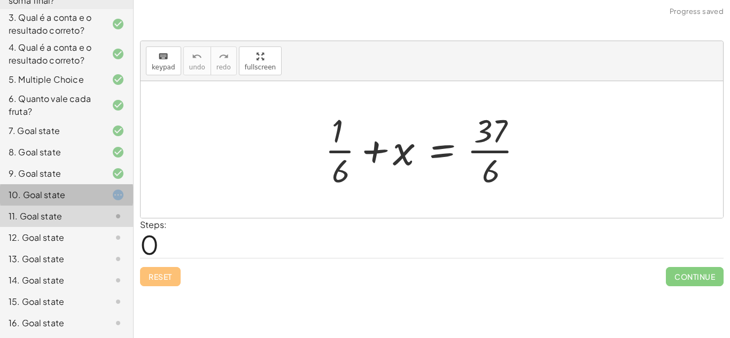
click at [112, 191] on icon at bounding box center [118, 195] width 13 height 13
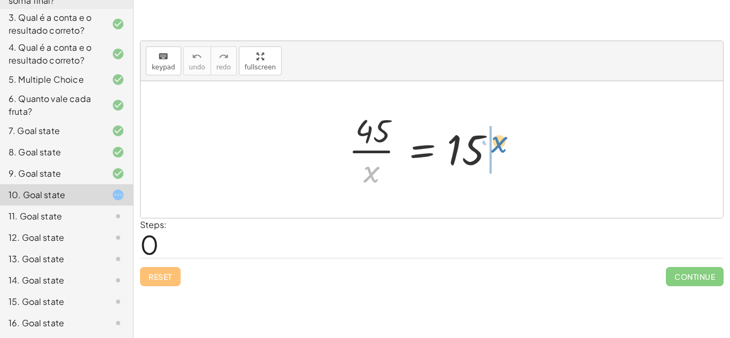
drag, startPoint x: 374, startPoint y: 164, endPoint x: 502, endPoint y: 134, distance: 131.2
click at [502, 134] on div at bounding box center [428, 150] width 171 height 82
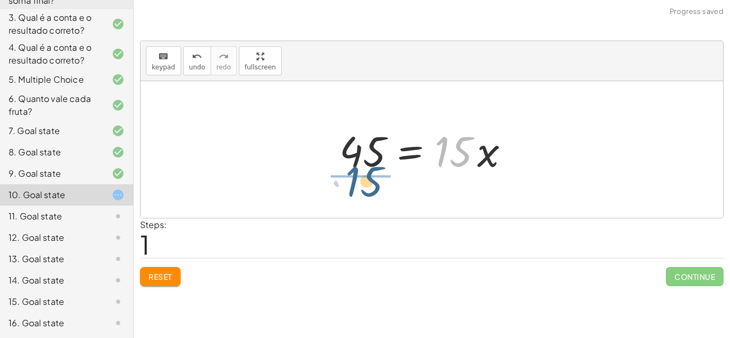
drag, startPoint x: 472, startPoint y: 143, endPoint x: 371, endPoint y: 172, distance: 104.6
click at [371, 172] on div at bounding box center [428, 149] width 189 height 55
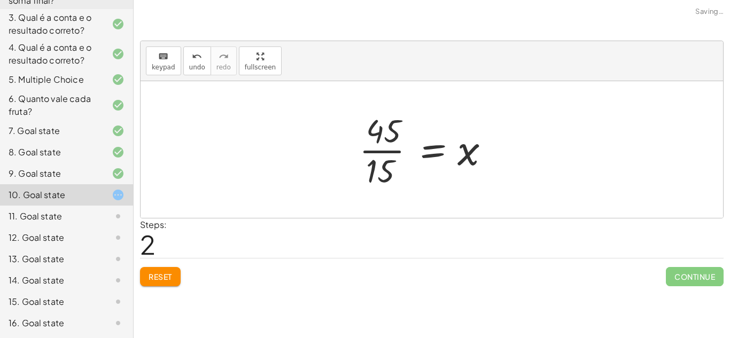
click at [384, 150] on div at bounding box center [428, 150] width 149 height 82
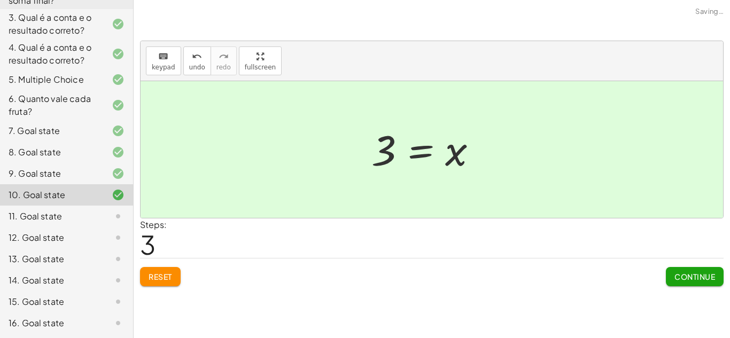
click at [715, 276] on span "Continue" at bounding box center [695, 277] width 41 height 10
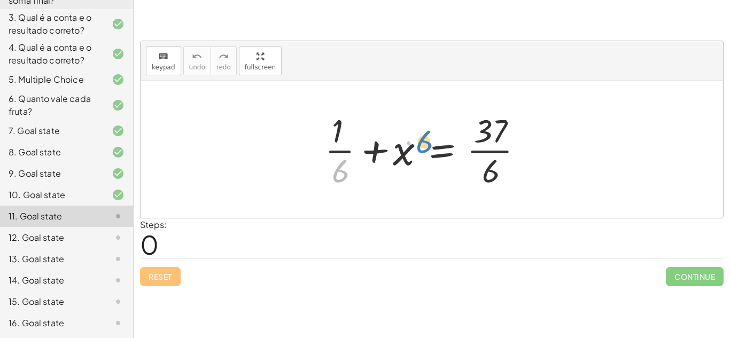
drag, startPoint x: 342, startPoint y: 161, endPoint x: 426, endPoint y: 134, distance: 88.9
click at [426, 134] on div at bounding box center [429, 150] width 218 height 82
drag, startPoint x: 345, startPoint y: 153, endPoint x: 434, endPoint y: 160, distance: 89.5
click at [434, 160] on div at bounding box center [429, 150] width 218 height 82
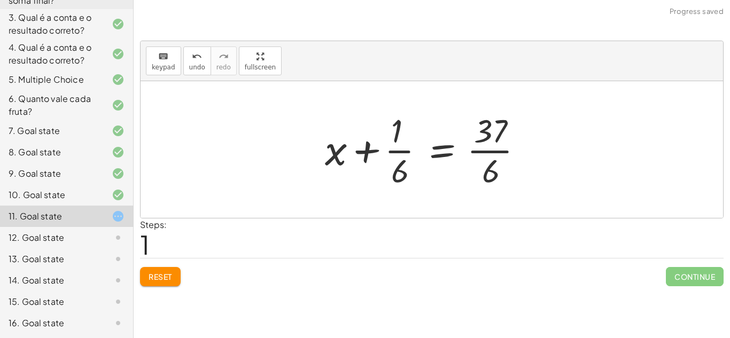
click at [373, 151] on div at bounding box center [429, 150] width 218 height 82
click at [498, 144] on div at bounding box center [429, 150] width 218 height 82
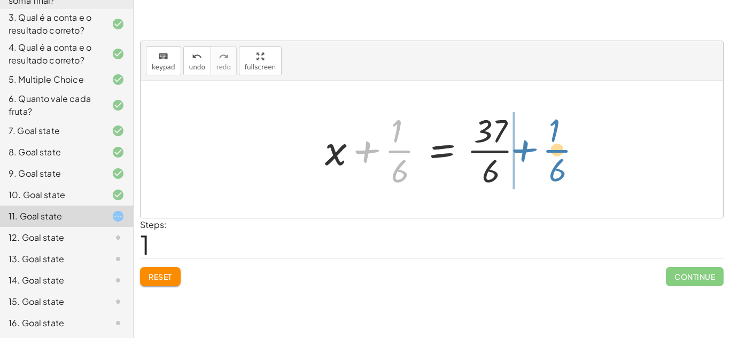
drag, startPoint x: 407, startPoint y: 153, endPoint x: 565, endPoint y: 151, distance: 158.2
click at [565, 151] on div "+ · 1 · 6 + x = · 37 · 6 + · 1 · 6 + · 1 · 6 + x = · 37 · 6" at bounding box center [432, 149] width 583 height 137
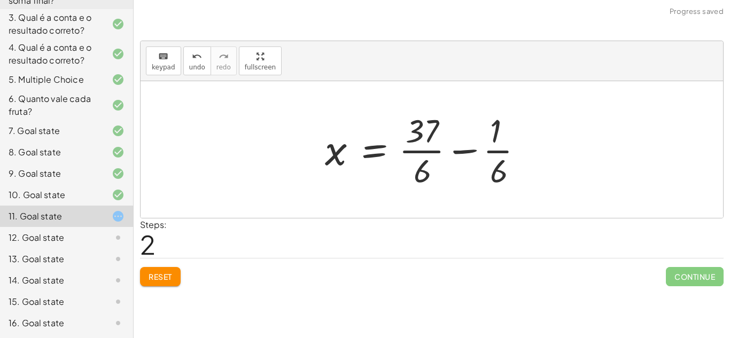
click at [471, 149] on div at bounding box center [429, 150] width 218 height 82
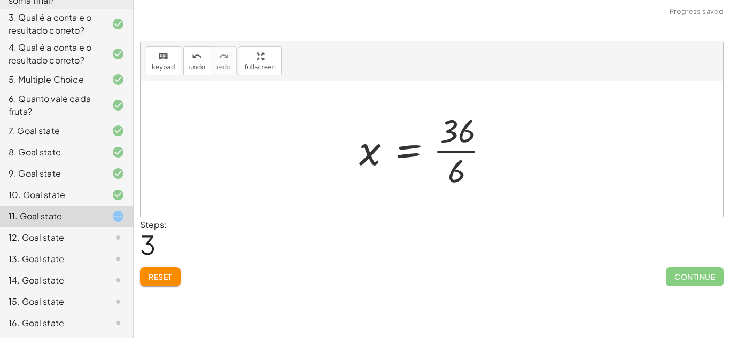
click at [452, 142] on div at bounding box center [428, 150] width 149 height 82
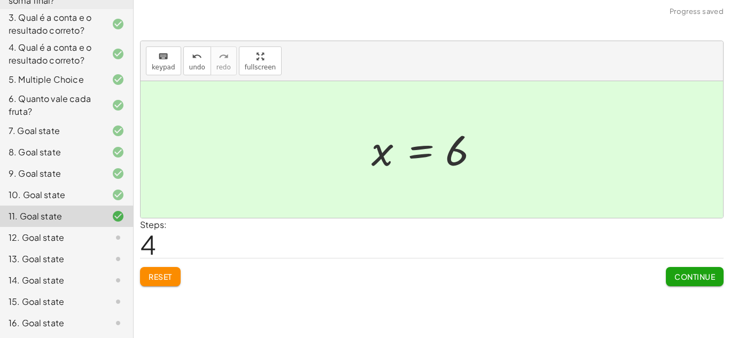
click at [670, 273] on button "Continue" at bounding box center [695, 276] width 58 height 19
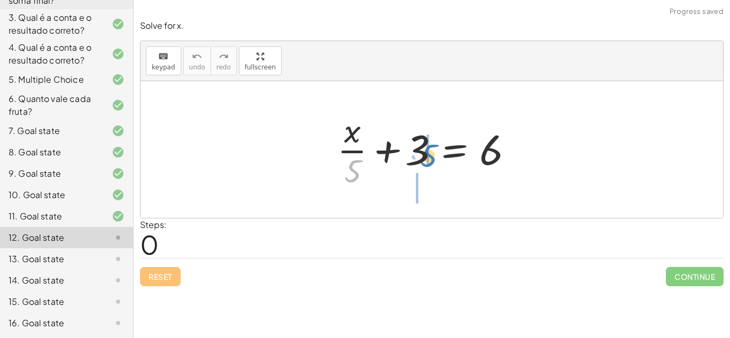
drag, startPoint x: 352, startPoint y: 162, endPoint x: 428, endPoint y: 146, distance: 77.5
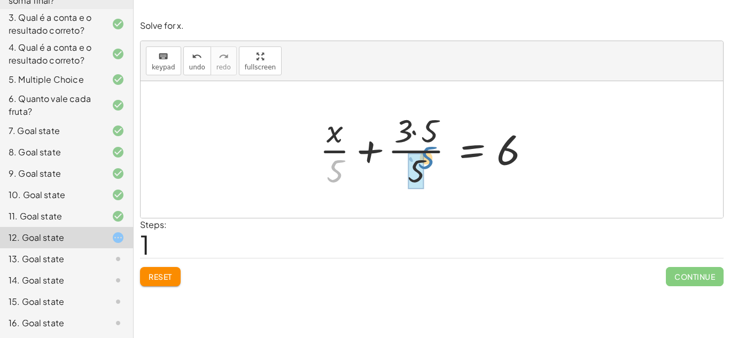
drag, startPoint x: 337, startPoint y: 167, endPoint x: 430, endPoint y: 156, distance: 93.1
click at [430, 156] on div at bounding box center [428, 150] width 228 height 82
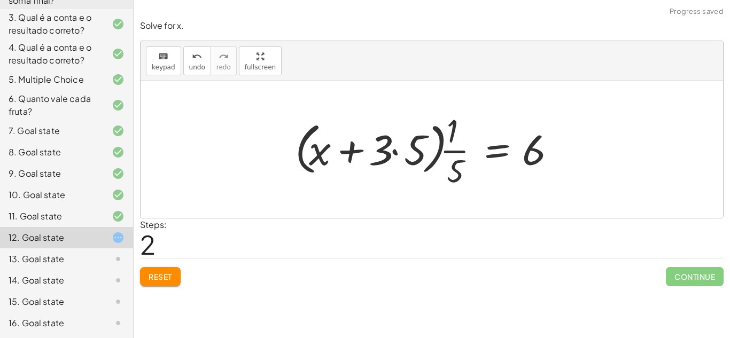
click at [397, 145] on div at bounding box center [429, 150] width 278 height 82
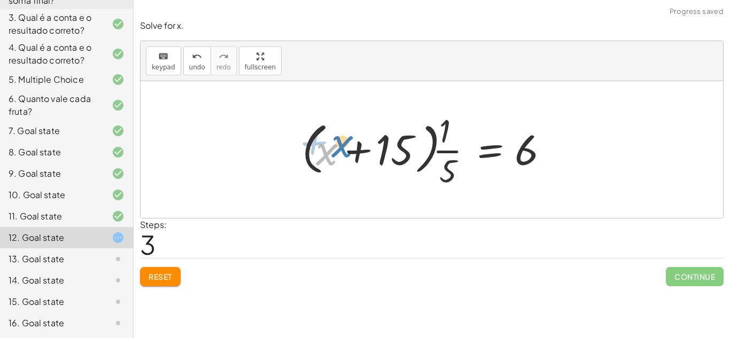
drag, startPoint x: 324, startPoint y: 151, endPoint x: 338, endPoint y: 144, distance: 15.3
click at [338, 144] on div at bounding box center [429, 150] width 264 height 82
click at [409, 155] on div at bounding box center [429, 150] width 264 height 82
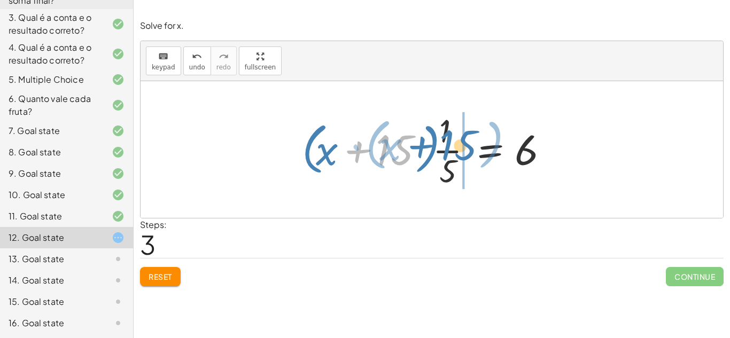
drag, startPoint x: 388, startPoint y: 153, endPoint x: 453, endPoint y: 149, distance: 65.4
click at [453, 149] on div at bounding box center [429, 150] width 264 height 82
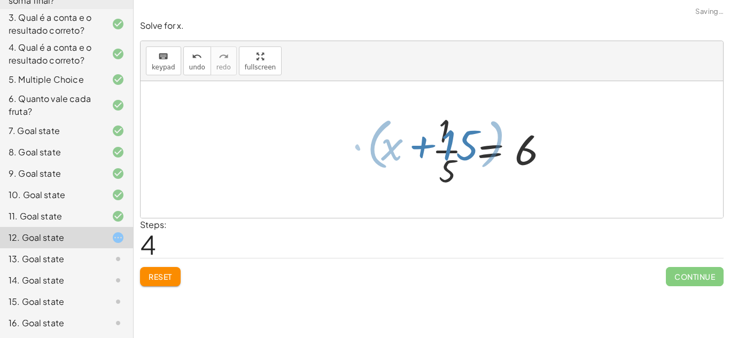
click at [453, 149] on div at bounding box center [429, 150] width 264 height 82
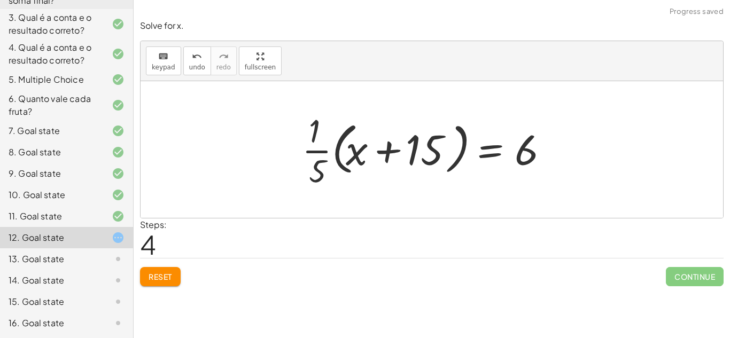
click at [320, 146] on div at bounding box center [429, 150] width 264 height 82
click at [320, 154] on div at bounding box center [429, 150] width 264 height 82
drag, startPoint x: 311, startPoint y: 150, endPoint x: 543, endPoint y: 148, distance: 232.0
click at [543, 148] on div at bounding box center [429, 150] width 264 height 82
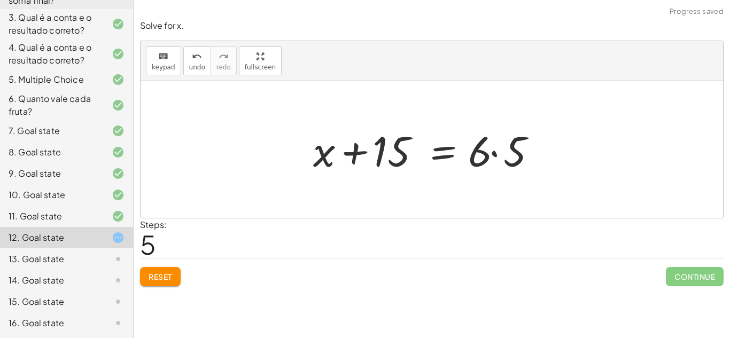
click at [498, 154] on div at bounding box center [428, 149] width 241 height 55
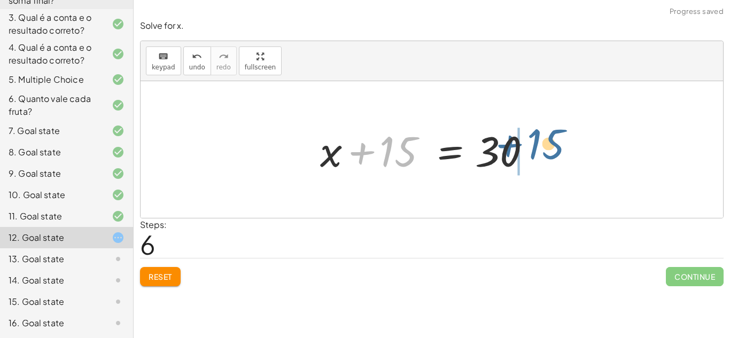
drag, startPoint x: 393, startPoint y: 161, endPoint x: 541, endPoint y: 154, distance: 148.2
click at [541, 154] on div at bounding box center [428, 149] width 227 height 55
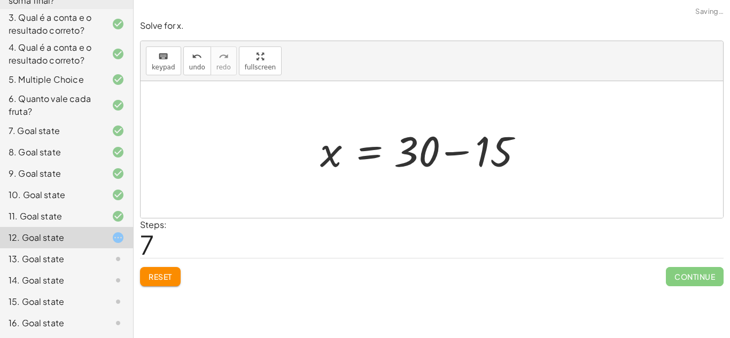
click at [452, 153] on div at bounding box center [428, 149] width 227 height 55
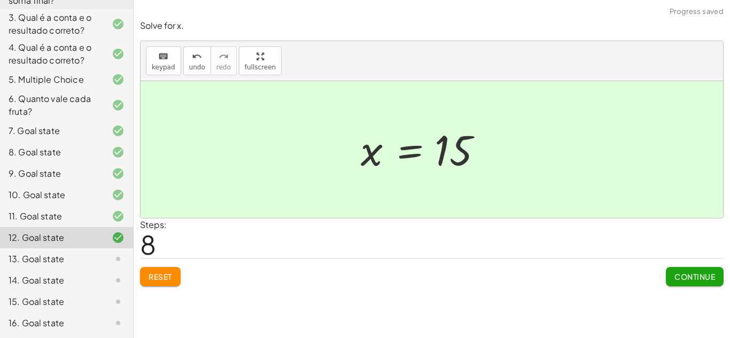
click at [707, 277] on span "Continue" at bounding box center [695, 277] width 41 height 10
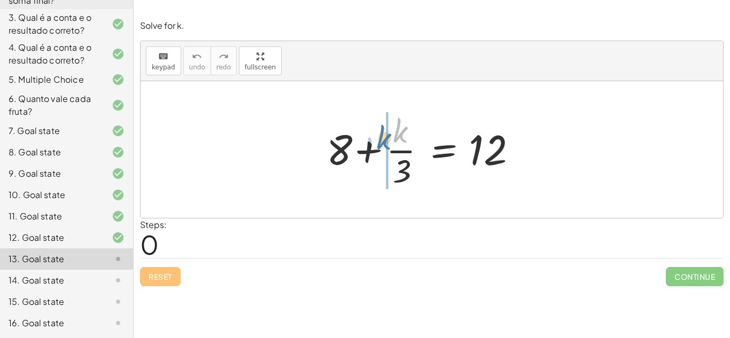
drag, startPoint x: 403, startPoint y: 134, endPoint x: 389, endPoint y: 142, distance: 15.8
click at [389, 142] on div at bounding box center [428, 150] width 214 height 82
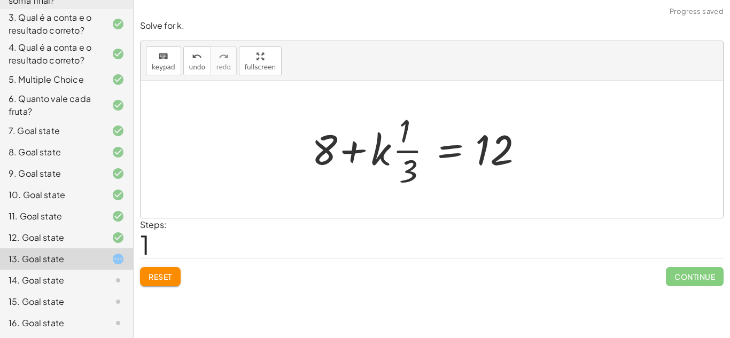
click at [405, 152] on div at bounding box center [424, 150] width 236 height 82
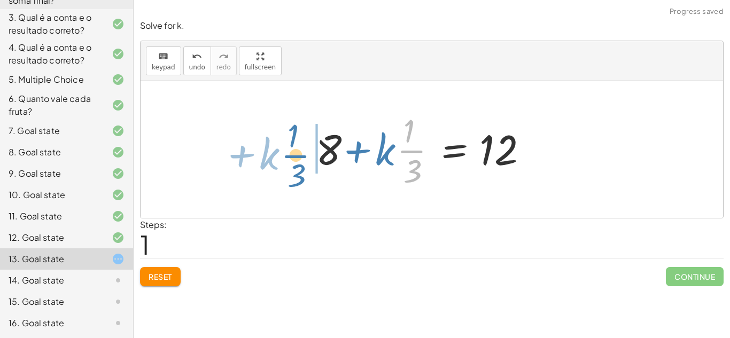
drag, startPoint x: 405, startPoint y: 152, endPoint x: 295, endPoint y: 157, distance: 110.2
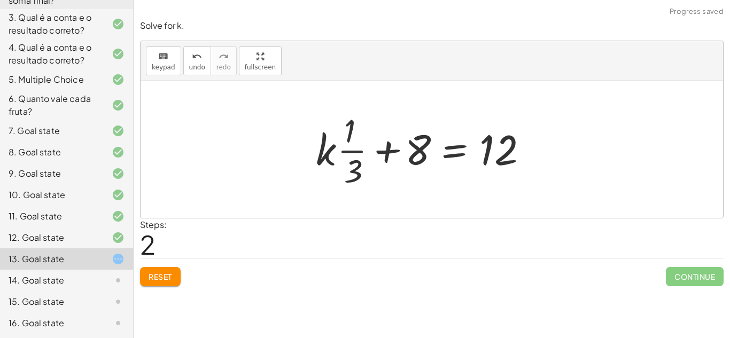
click at [344, 152] on div at bounding box center [429, 150] width 236 height 82
drag, startPoint x: 362, startPoint y: 154, endPoint x: 525, endPoint y: 150, distance: 163.6
click at [525, 150] on div at bounding box center [429, 150] width 236 height 82
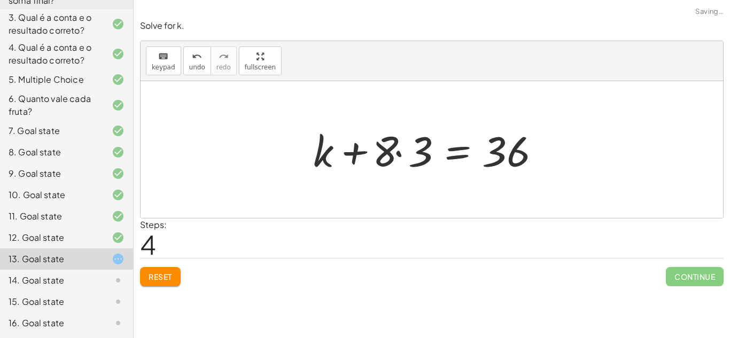
click at [404, 154] on div at bounding box center [428, 149] width 241 height 55
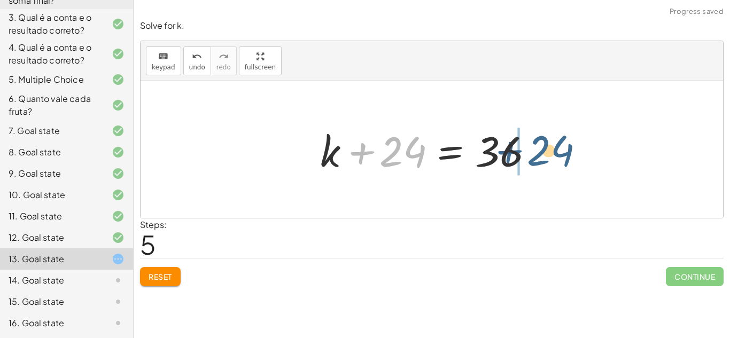
drag, startPoint x: 421, startPoint y: 154, endPoint x: 569, endPoint y: 153, distance: 148.6
click at [569, 153] on div "+ 8 + · k · 3 = 12 + 8 + · k · · 1 · 3 = 12 + · k · · 1 · 3 + 8 = 12 + k + · 8 …" at bounding box center [432, 149] width 583 height 137
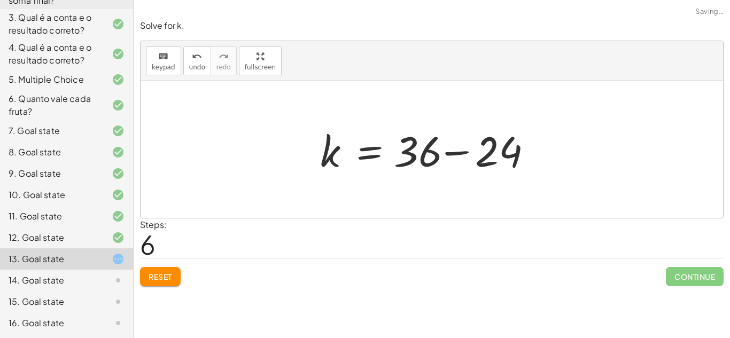
click at [478, 158] on div at bounding box center [428, 149] width 227 height 55
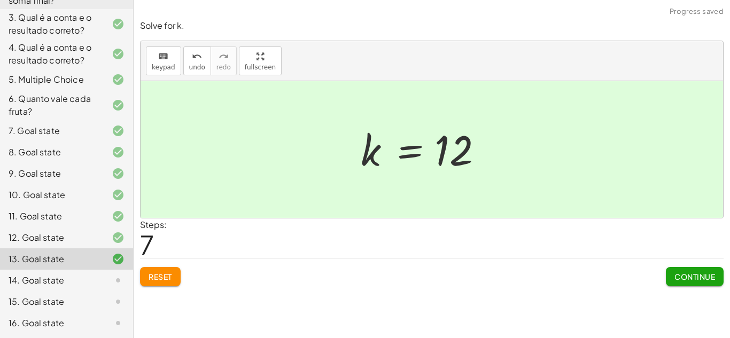
click at [673, 271] on button "Continue" at bounding box center [695, 276] width 58 height 19
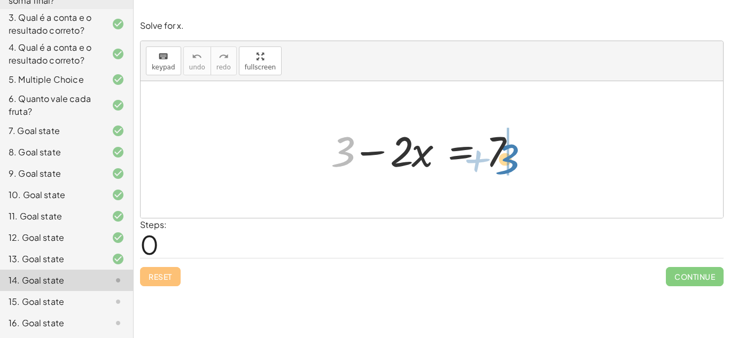
drag, startPoint x: 339, startPoint y: 152, endPoint x: 503, endPoint y: 159, distance: 163.7
click at [503, 159] on div at bounding box center [429, 149] width 206 height 55
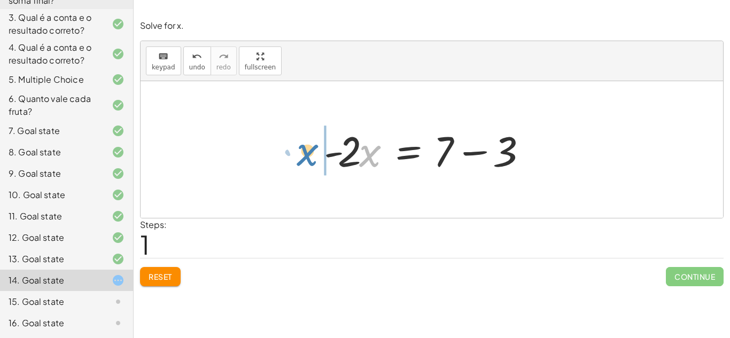
drag, startPoint x: 364, startPoint y: 151, endPoint x: 304, endPoint y: 151, distance: 59.9
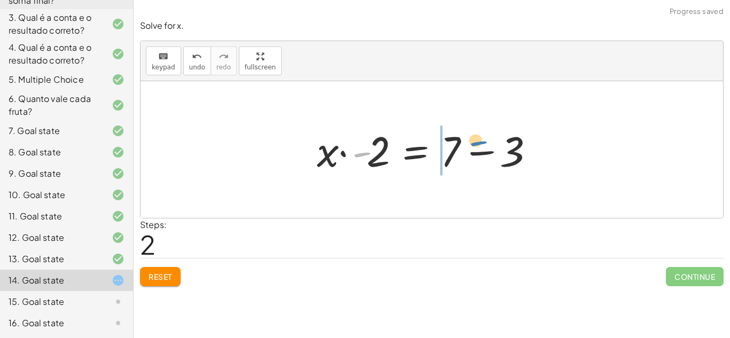
drag, startPoint x: 365, startPoint y: 157, endPoint x: 483, endPoint y: 150, distance: 117.8
click at [483, 150] on div at bounding box center [429, 149] width 234 height 55
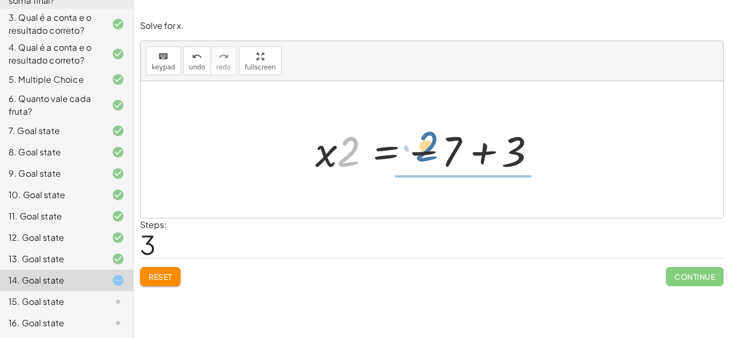
drag, startPoint x: 343, startPoint y: 159, endPoint x: 421, endPoint y: 154, distance: 78.2
click at [421, 154] on div at bounding box center [428, 149] width 237 height 55
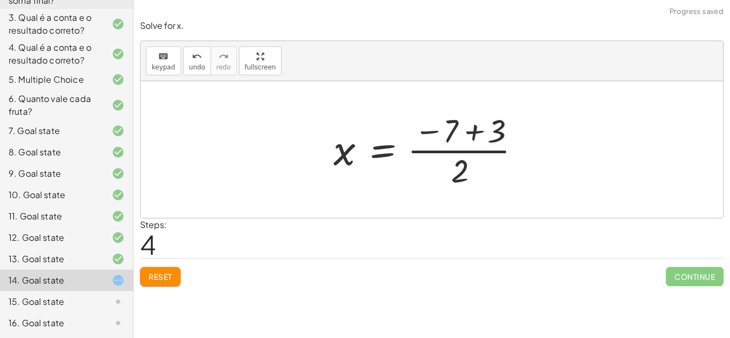
click at [463, 142] on div at bounding box center [431, 150] width 206 height 82
click at [463, 142] on div at bounding box center [428, 150] width 206 height 82
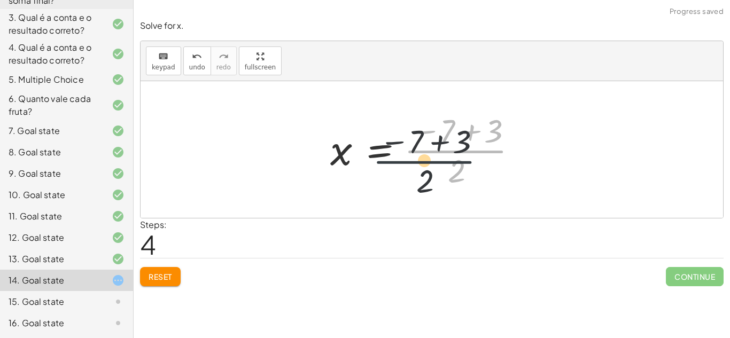
drag, startPoint x: 460, startPoint y: 141, endPoint x: 392, endPoint y: 155, distance: 69.4
click at [392, 155] on div at bounding box center [428, 150] width 206 height 82
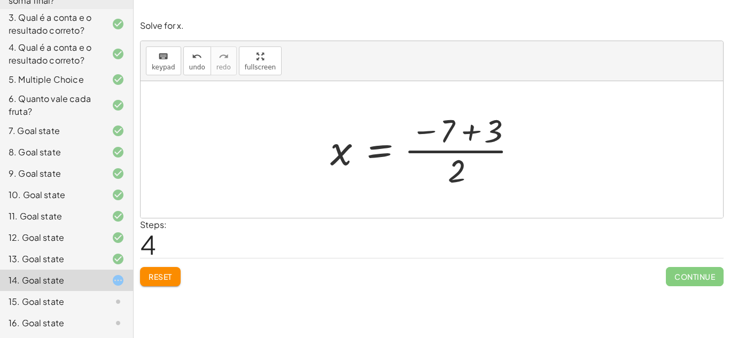
click at [159, 280] on span "Reset" at bounding box center [161, 277] width 24 height 10
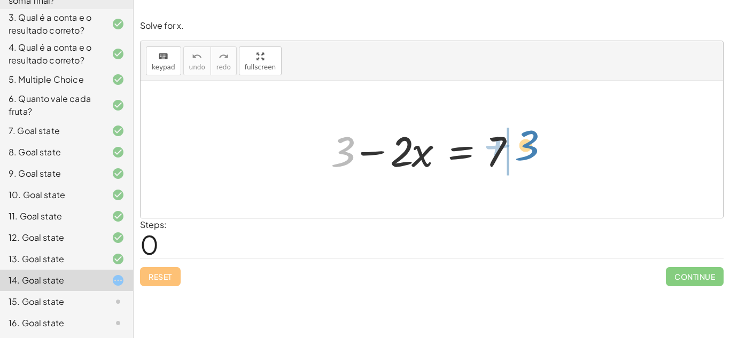
drag, startPoint x: 336, startPoint y: 159, endPoint x: 521, endPoint y: 152, distance: 184.5
click at [521, 152] on div at bounding box center [429, 149] width 206 height 55
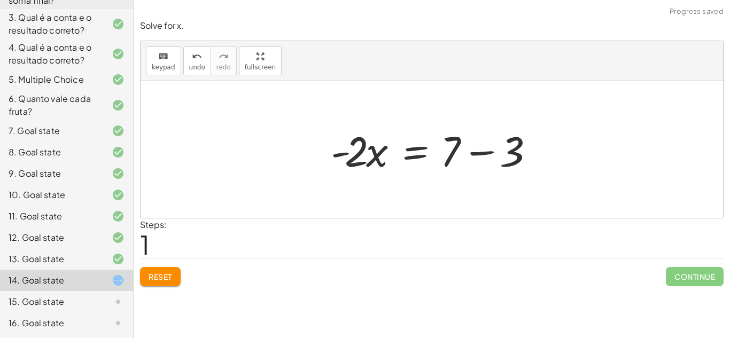
click at [519, 152] on div at bounding box center [436, 149] width 220 height 55
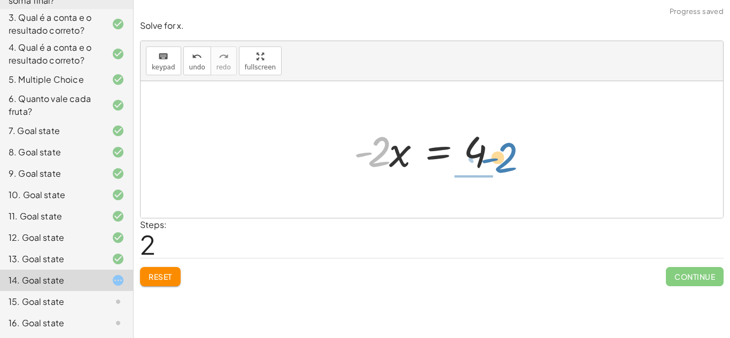
drag, startPoint x: 369, startPoint y: 154, endPoint x: 495, endPoint y: 160, distance: 125.7
click at [495, 160] on div at bounding box center [428, 149] width 160 height 55
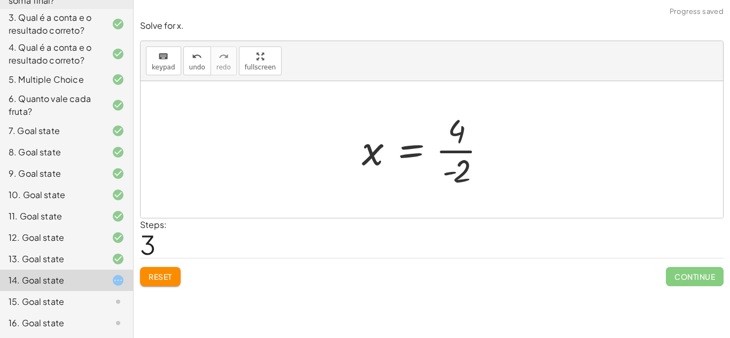
click at [490, 160] on div at bounding box center [429, 150] width 144 height 82
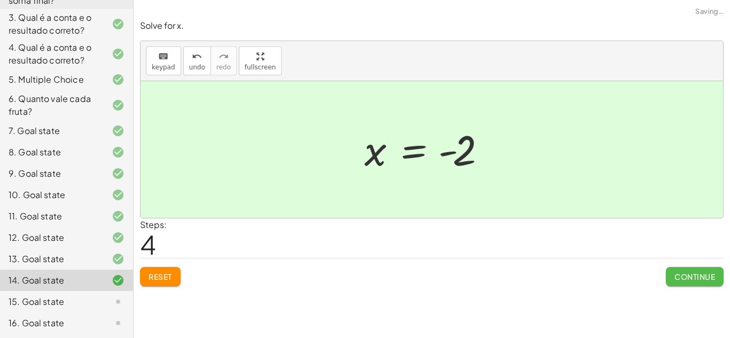
click at [710, 283] on button "Continue" at bounding box center [695, 276] width 58 height 19
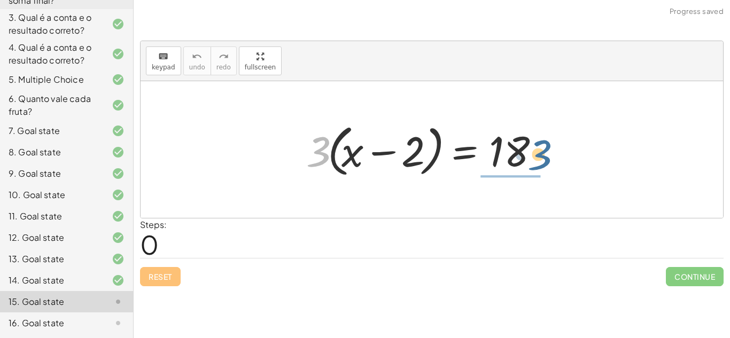
drag, startPoint x: 313, startPoint y: 154, endPoint x: 536, endPoint y: 157, distance: 222.9
click at [536, 157] on div at bounding box center [428, 149] width 255 height 61
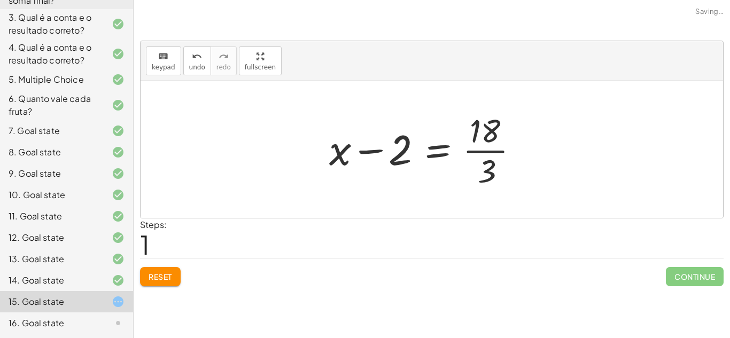
click at [493, 143] on div at bounding box center [428, 150] width 209 height 82
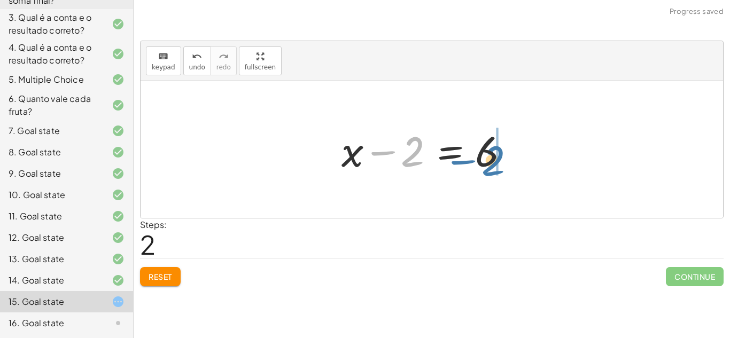
drag, startPoint x: 404, startPoint y: 144, endPoint x: 485, endPoint y: 153, distance: 81.2
click at [485, 153] on div at bounding box center [428, 149] width 184 height 55
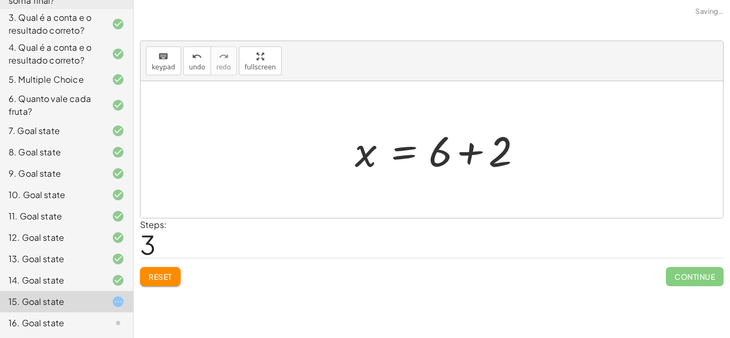
click at [485, 153] on div at bounding box center [442, 149] width 184 height 55
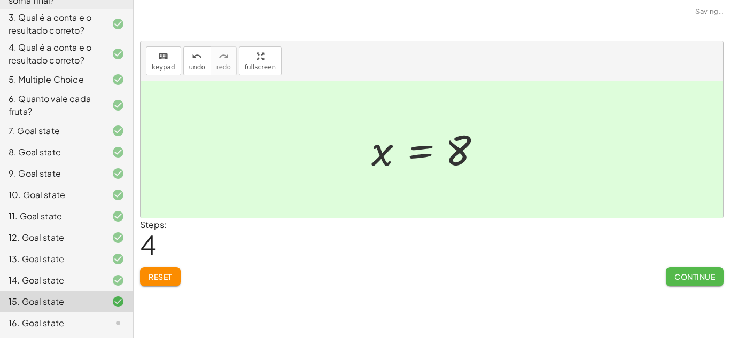
click at [700, 280] on span "Continue" at bounding box center [695, 277] width 41 height 10
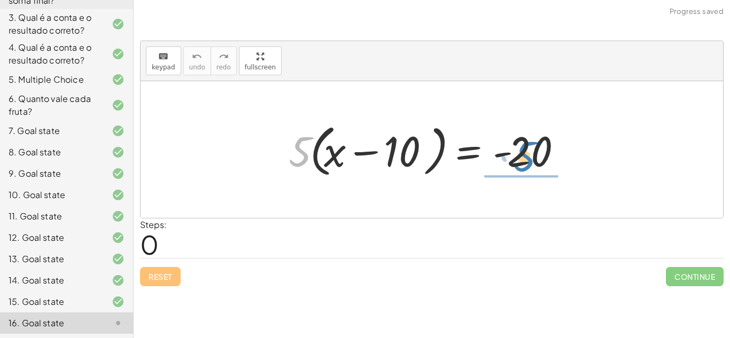
drag, startPoint x: 300, startPoint y: 157, endPoint x: 526, endPoint y: 164, distance: 226.2
click at [526, 164] on div at bounding box center [428, 149] width 291 height 61
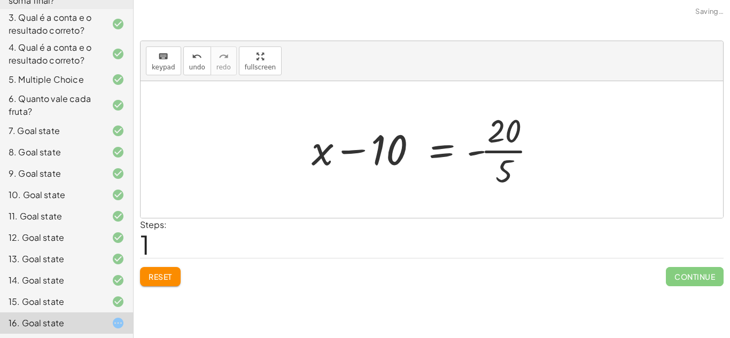
click at [526, 154] on div at bounding box center [428, 150] width 244 height 82
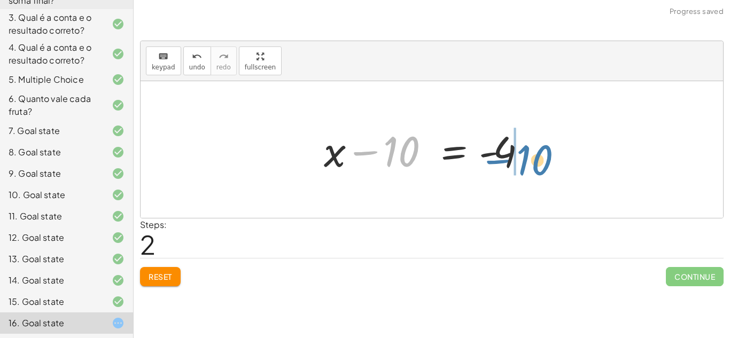
drag, startPoint x: 408, startPoint y: 146, endPoint x: 541, endPoint y: 154, distance: 133.4
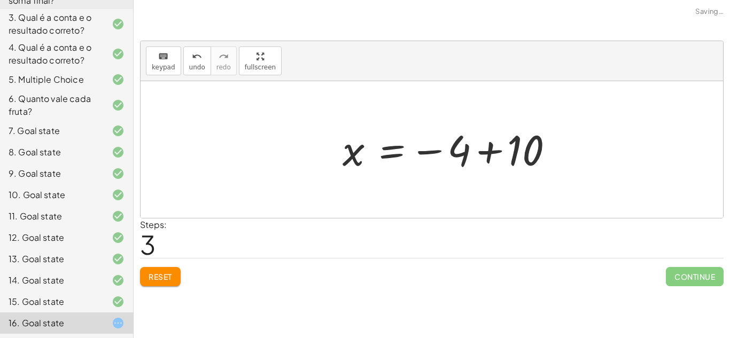
click at [537, 152] on div at bounding box center [455, 149] width 237 height 53
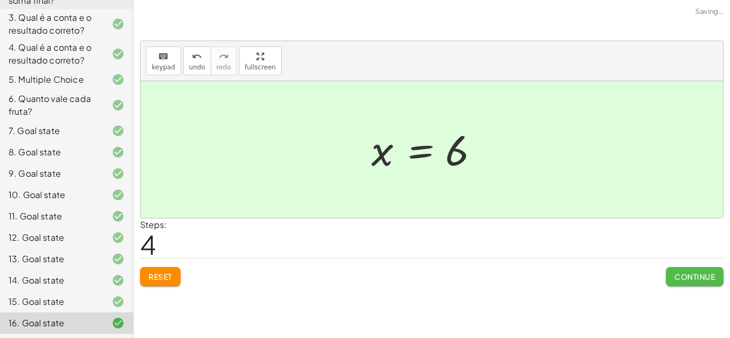
click at [706, 281] on span "Continue" at bounding box center [695, 277] width 41 height 10
